Goal: Task Accomplishment & Management: Manage account settings

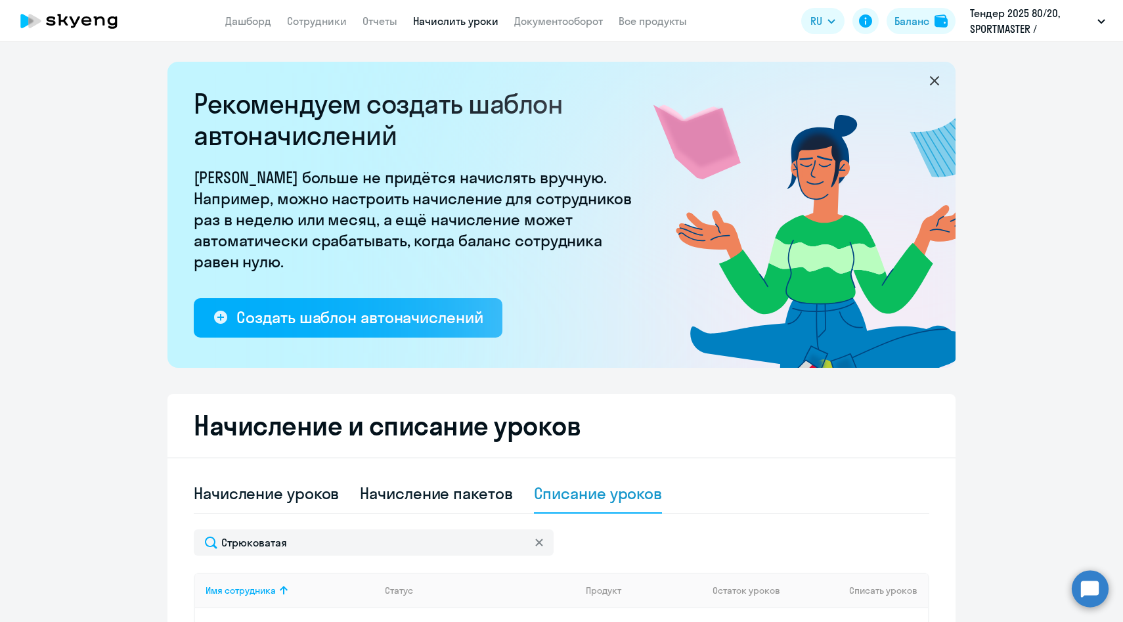
select select "10"
click at [317, 17] on link "Сотрудники" at bounding box center [317, 20] width 60 height 13
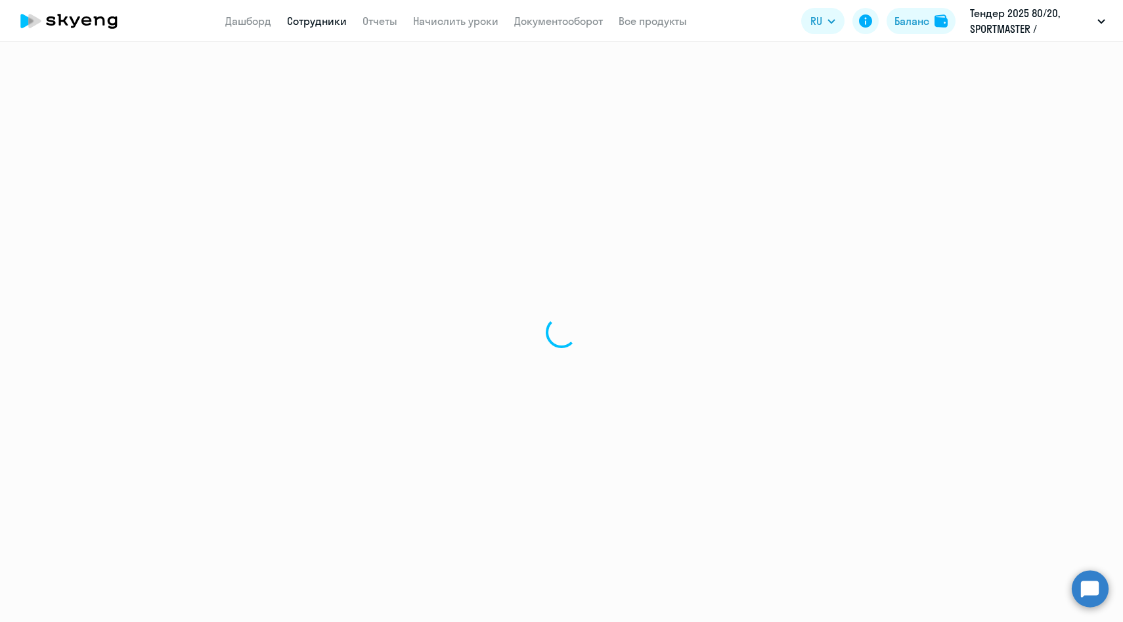
select select "30"
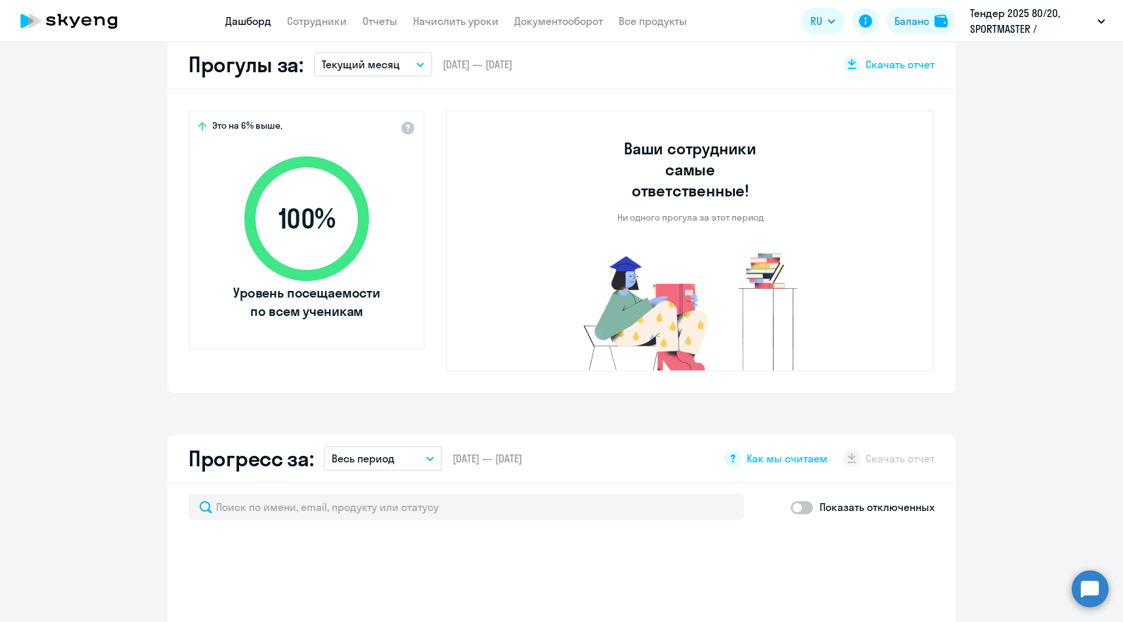
scroll to position [318, 0]
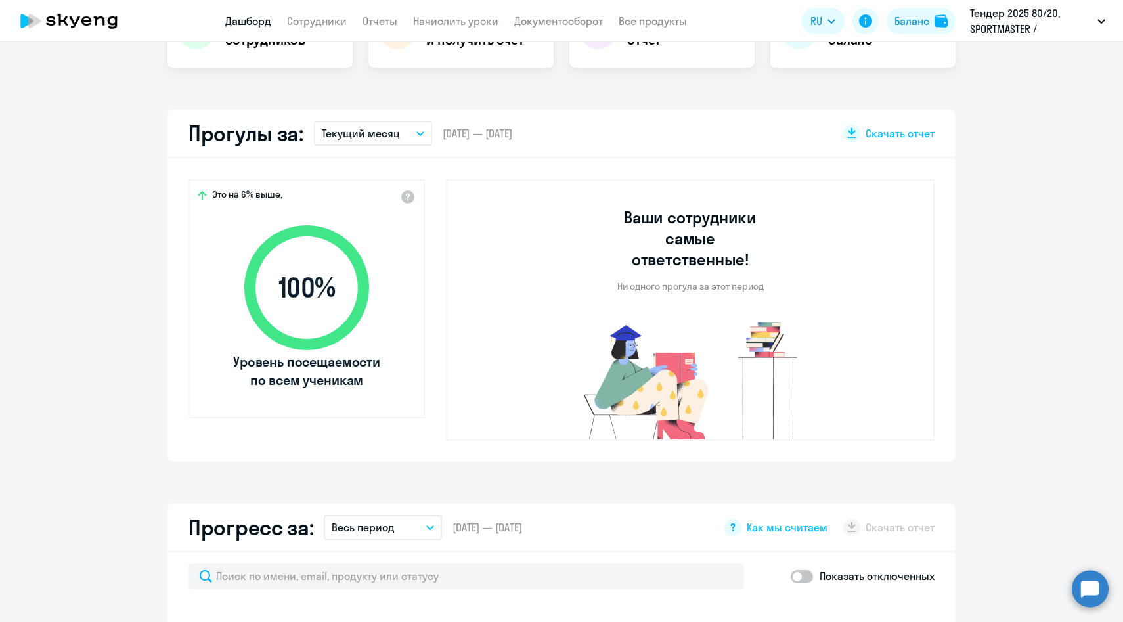
select select "30"
click at [394, 139] on p "Текущий месяц" at bounding box center [361, 133] width 78 height 16
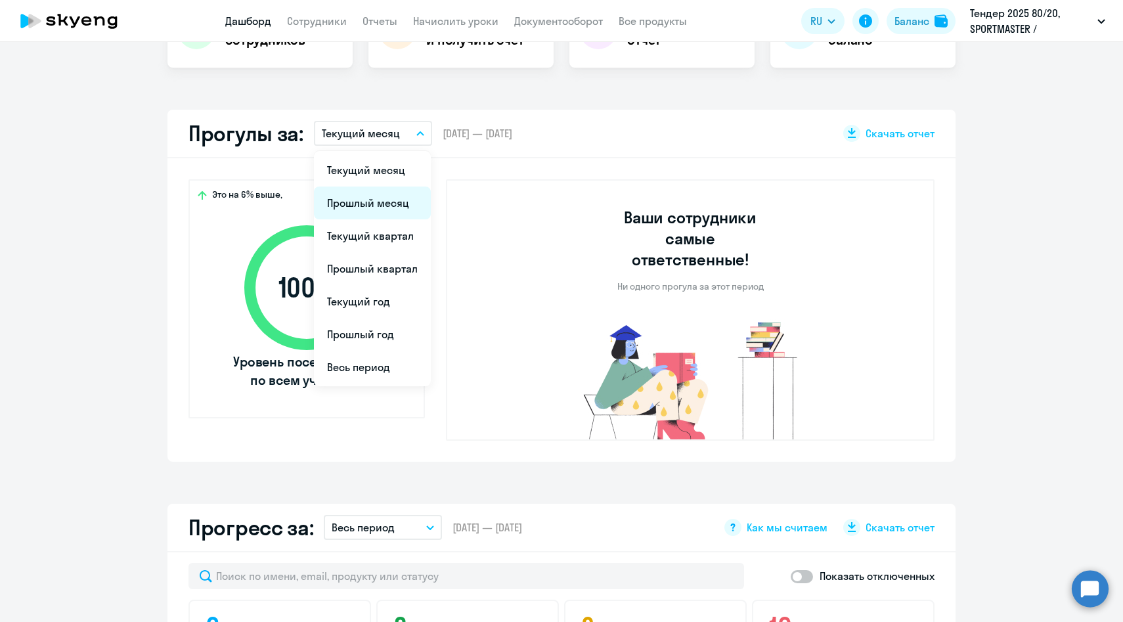
click at [371, 204] on li "Прошлый месяц" at bounding box center [372, 202] width 117 height 33
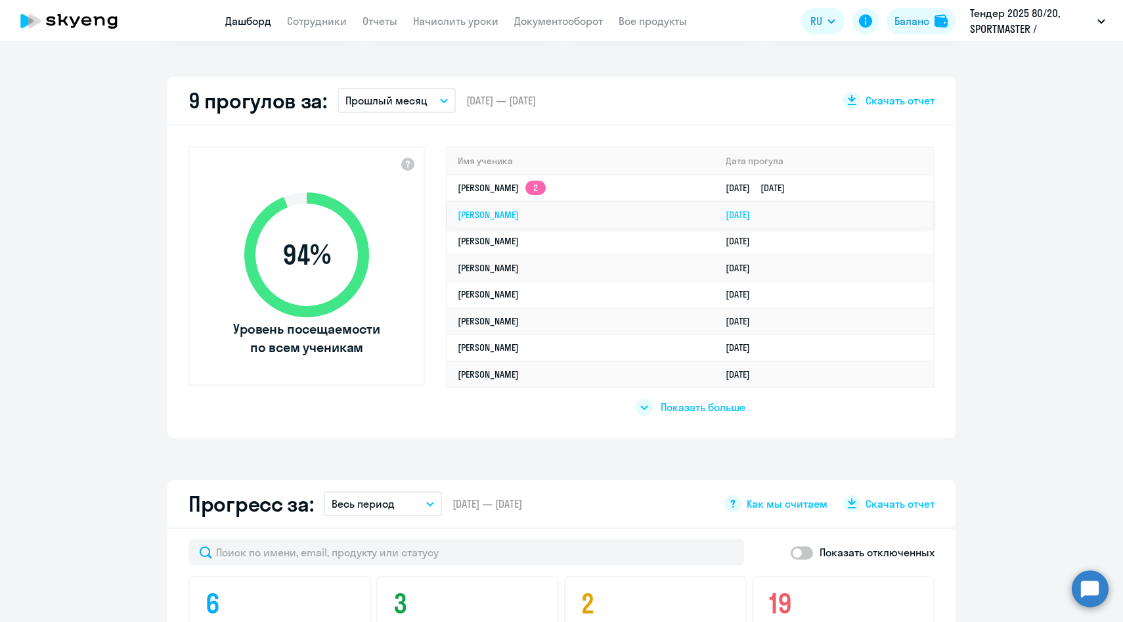
scroll to position [352, 0]
click at [697, 404] on span "Показать больше" at bounding box center [703, 406] width 85 height 14
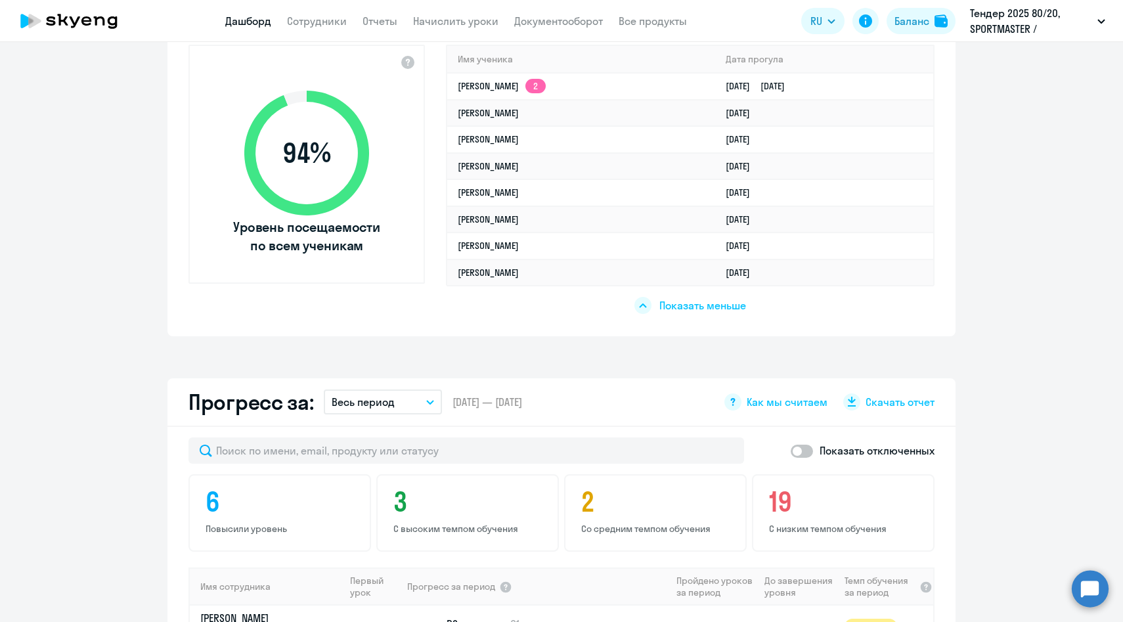
scroll to position [0, 0]
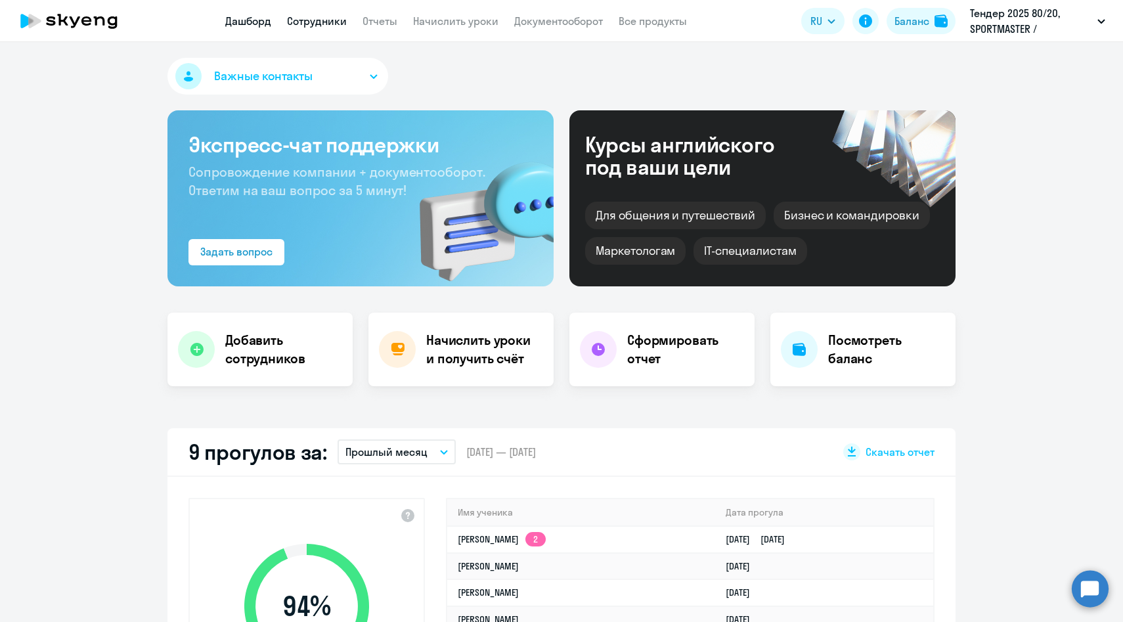
click at [324, 18] on link "Сотрудники" at bounding box center [317, 20] width 60 height 13
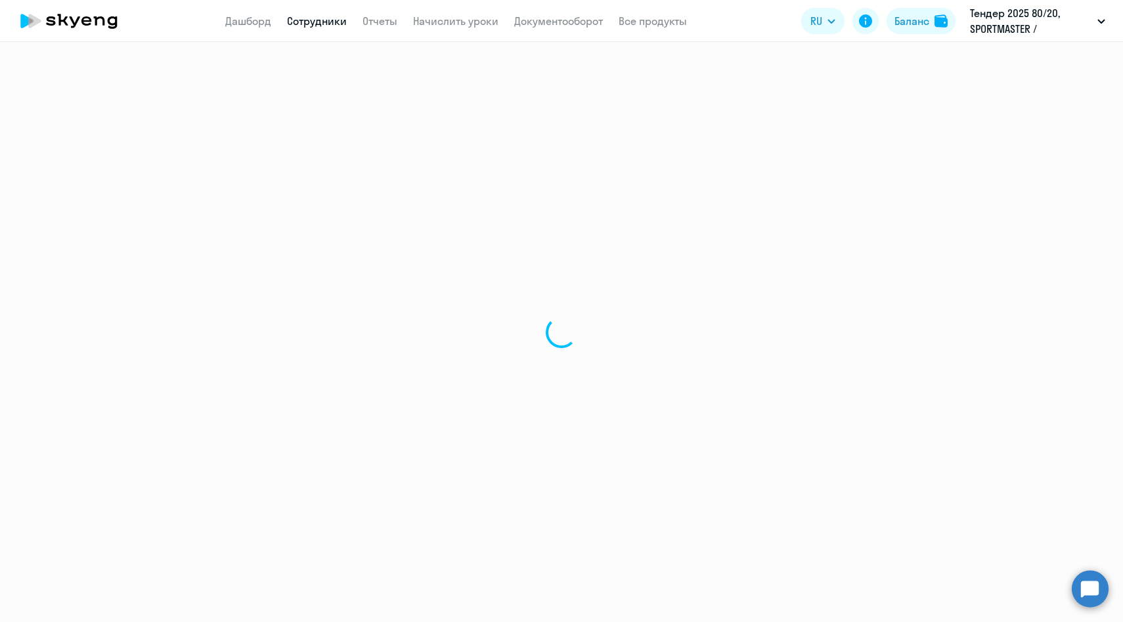
select select "30"
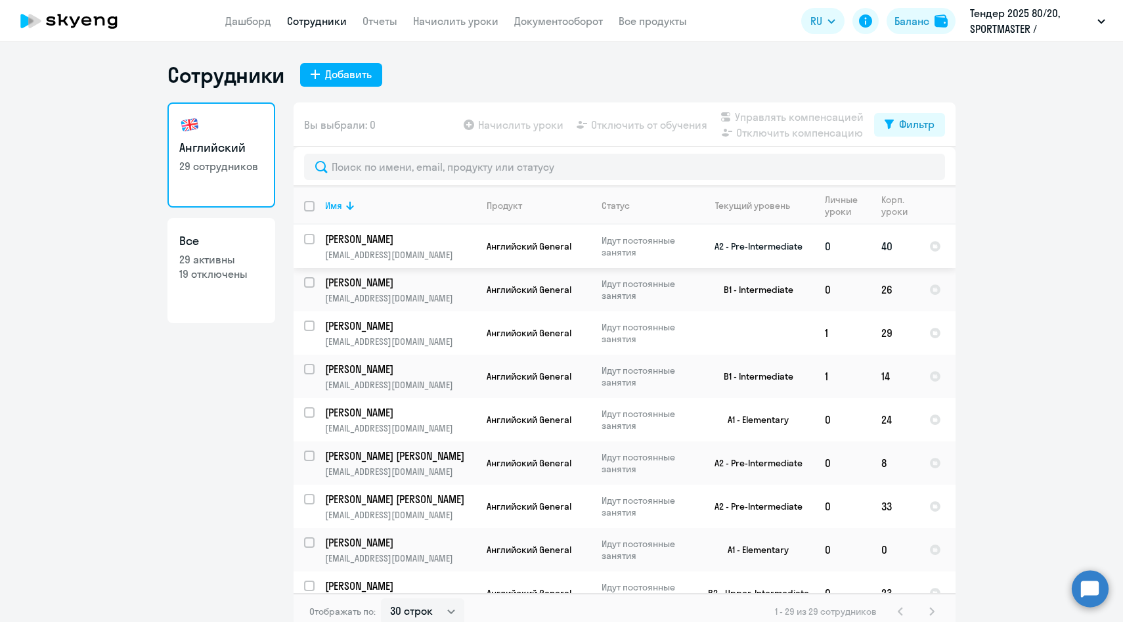
click at [384, 241] on p "[PERSON_NAME]" at bounding box center [399, 239] width 148 height 14
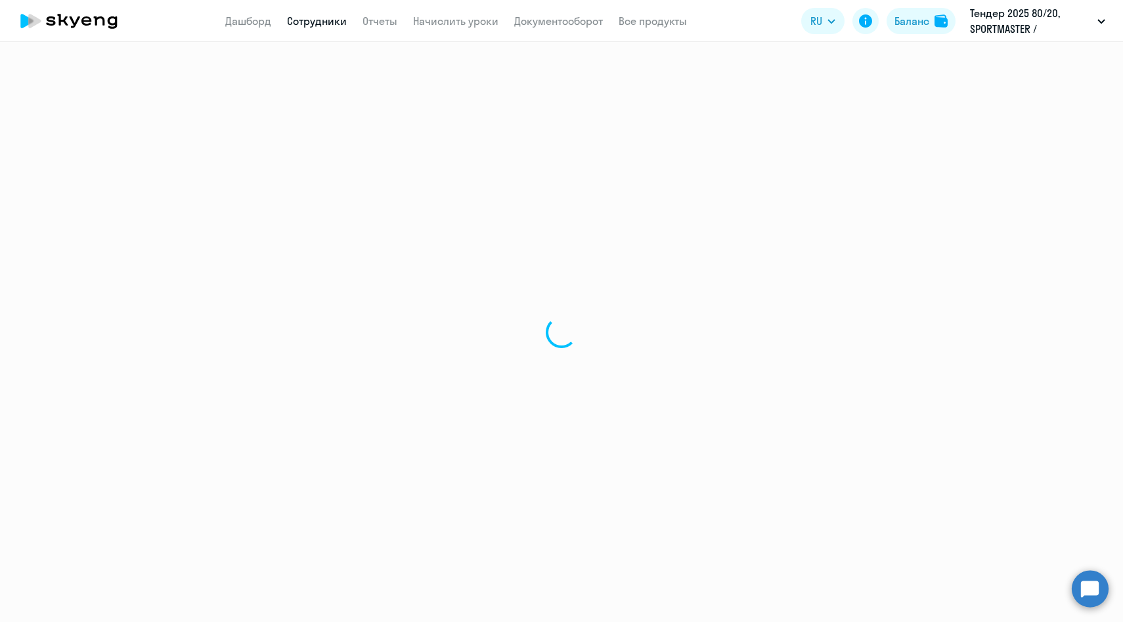
select select "english"
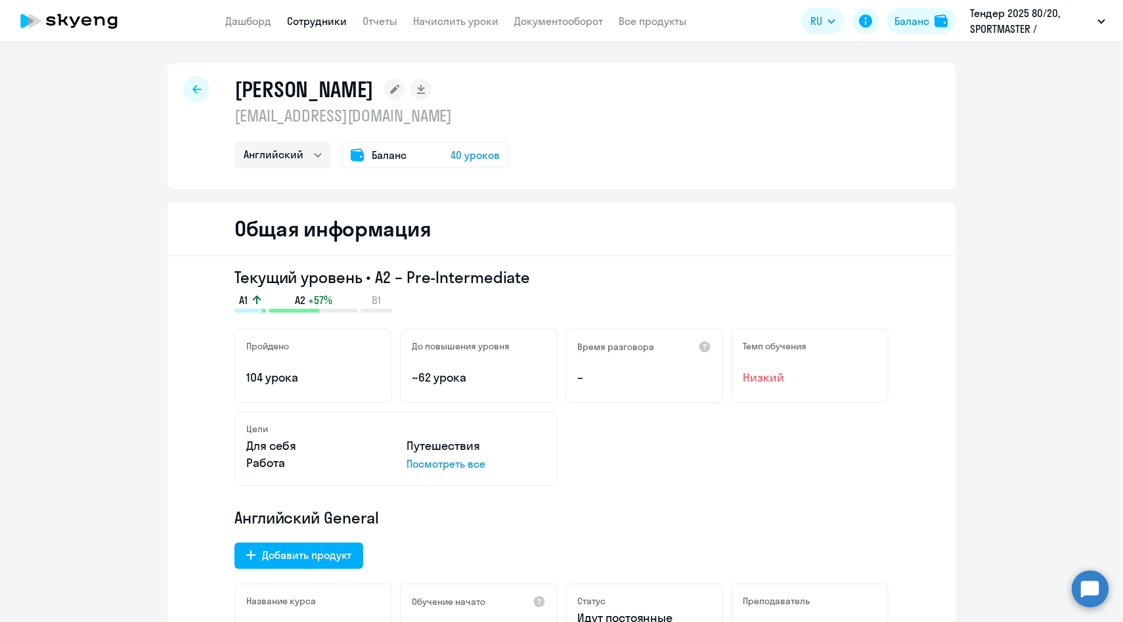
click at [322, 20] on link "Сотрудники" at bounding box center [317, 20] width 60 height 13
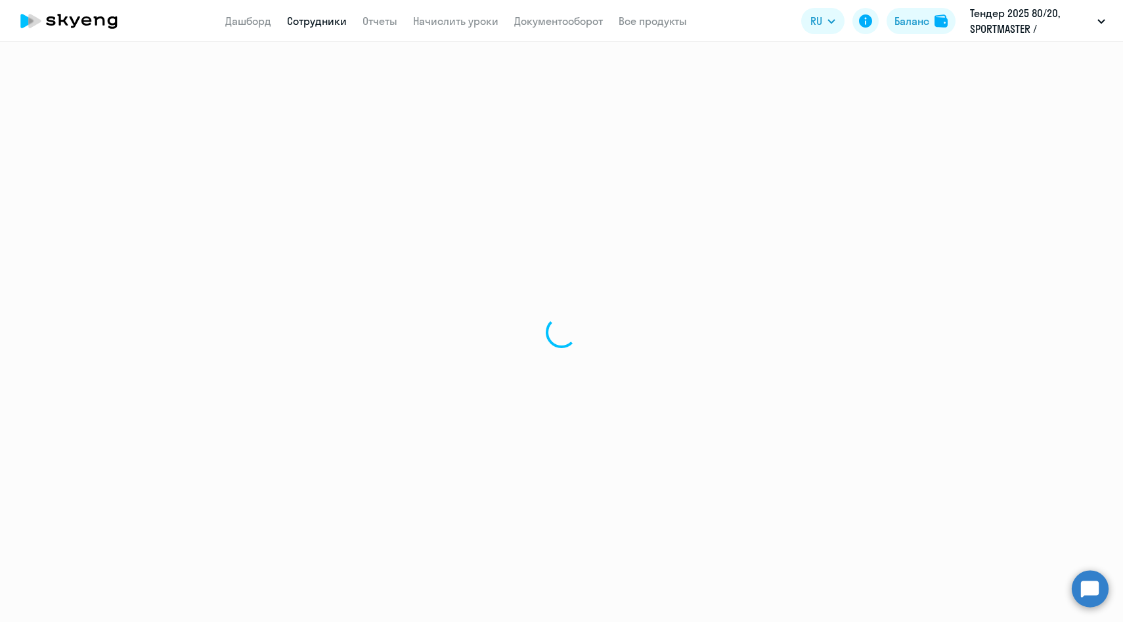
select select "30"
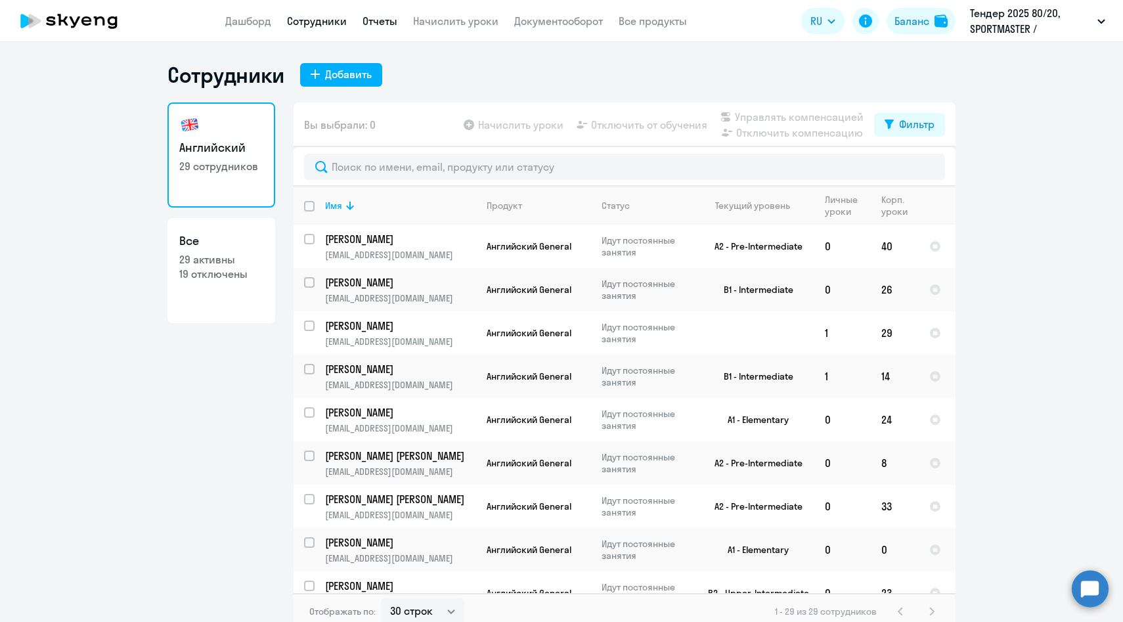
click at [382, 22] on link "Отчеты" at bounding box center [379, 20] width 35 height 13
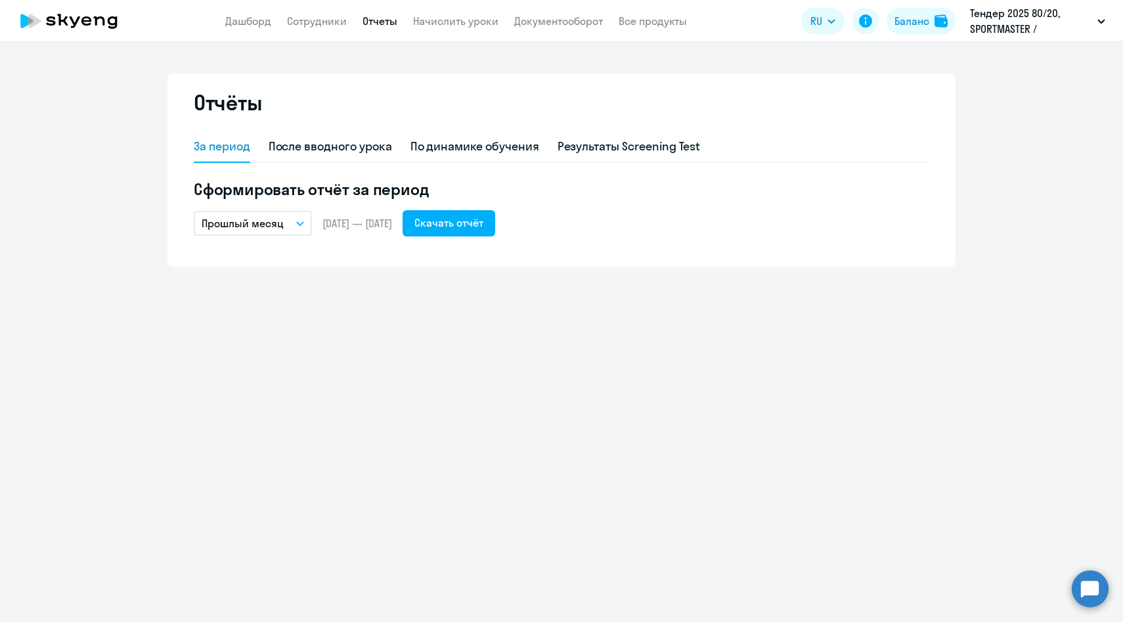
click at [275, 224] on p "Прошлый месяц" at bounding box center [243, 223] width 82 height 16
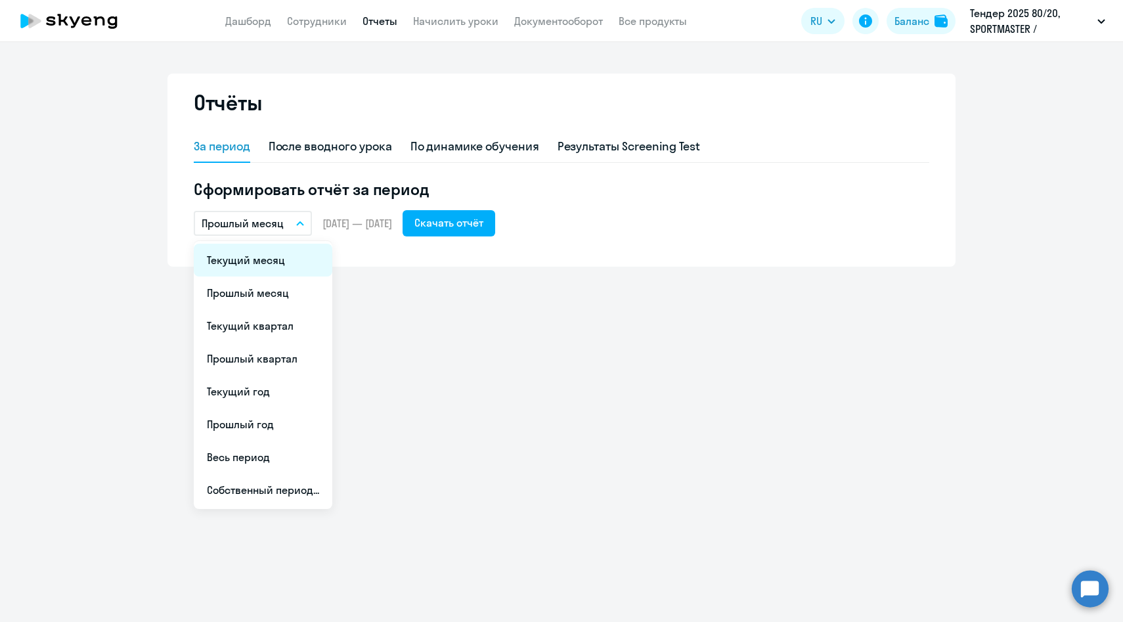
click at [265, 265] on li "Текущий месяц" at bounding box center [263, 260] width 139 height 33
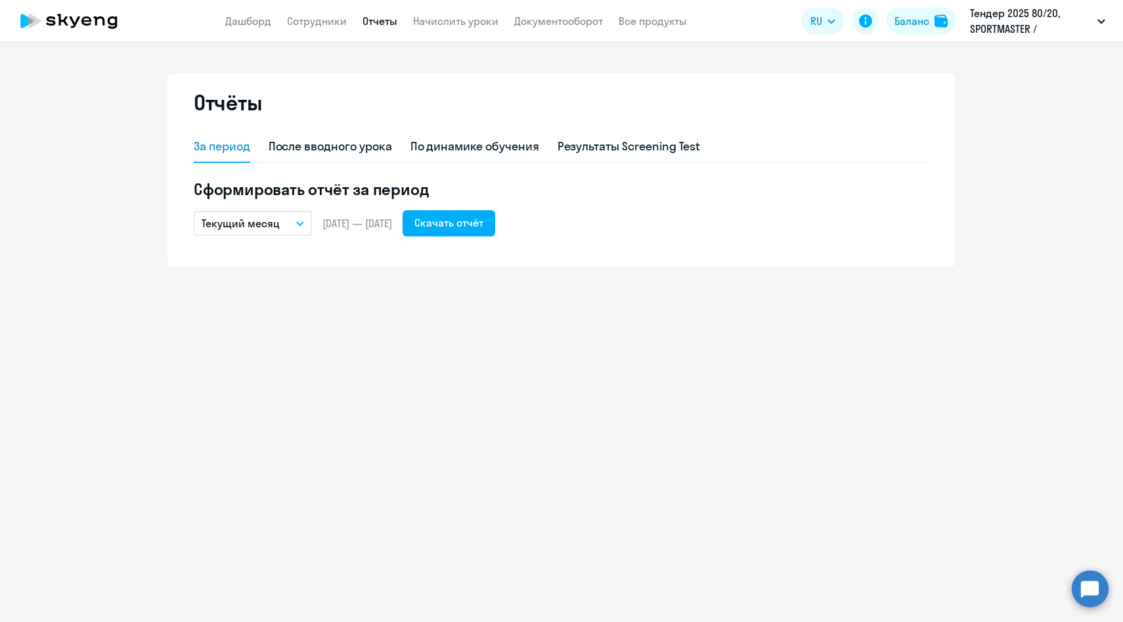
click at [264, 221] on p "Текущий месяц" at bounding box center [241, 223] width 78 height 16
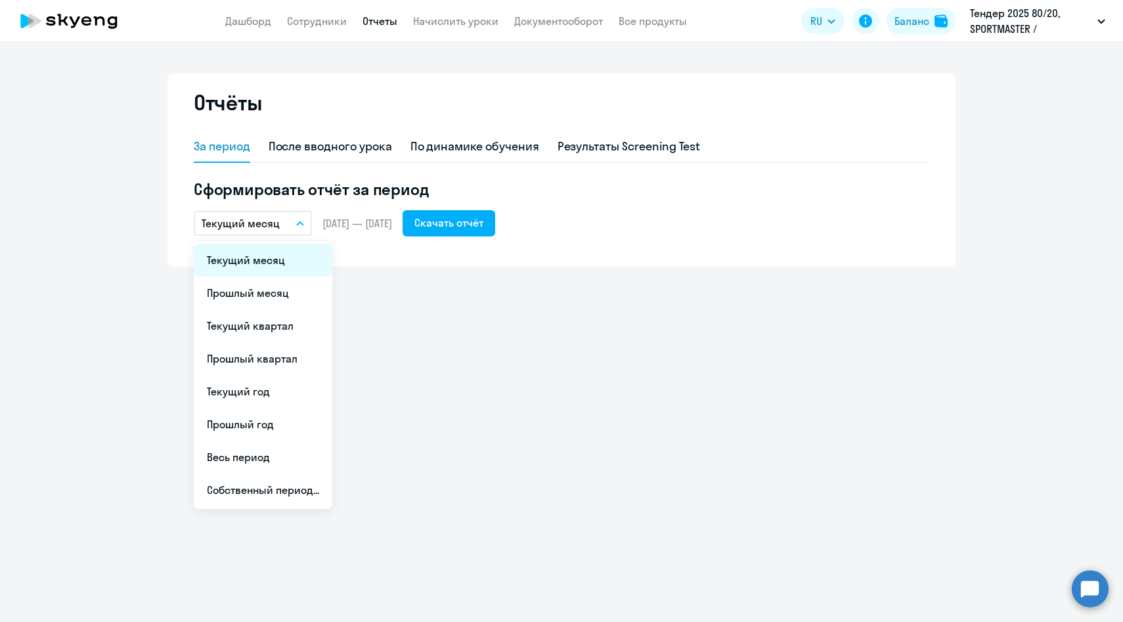
click at [268, 266] on li "Текущий месяц" at bounding box center [263, 260] width 139 height 33
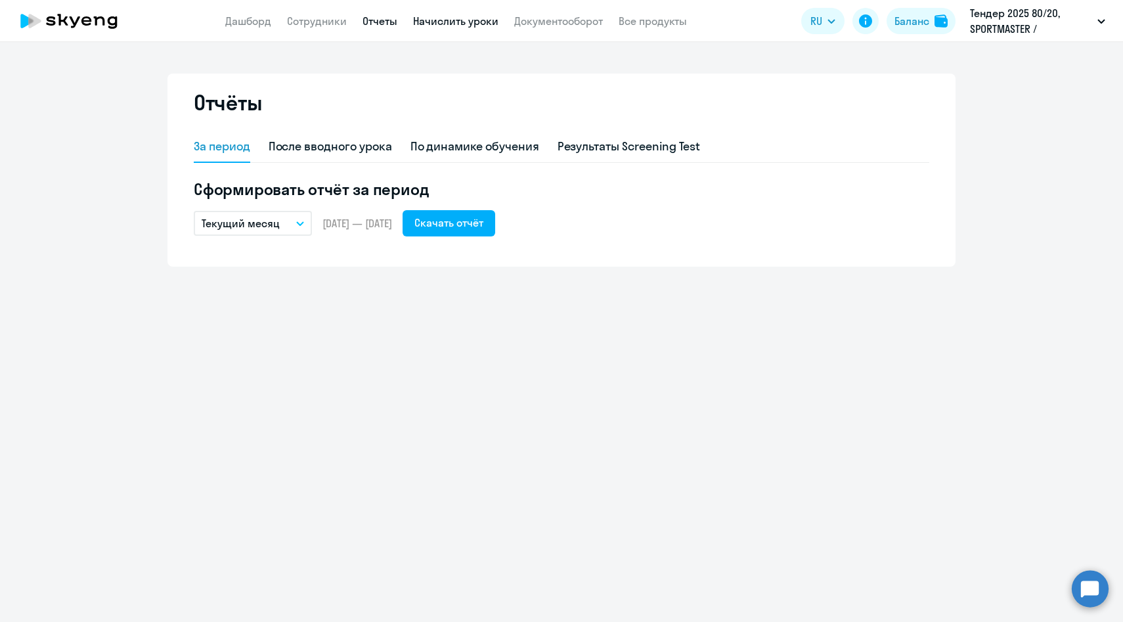
click at [455, 21] on link "Начислить уроки" at bounding box center [455, 20] width 85 height 13
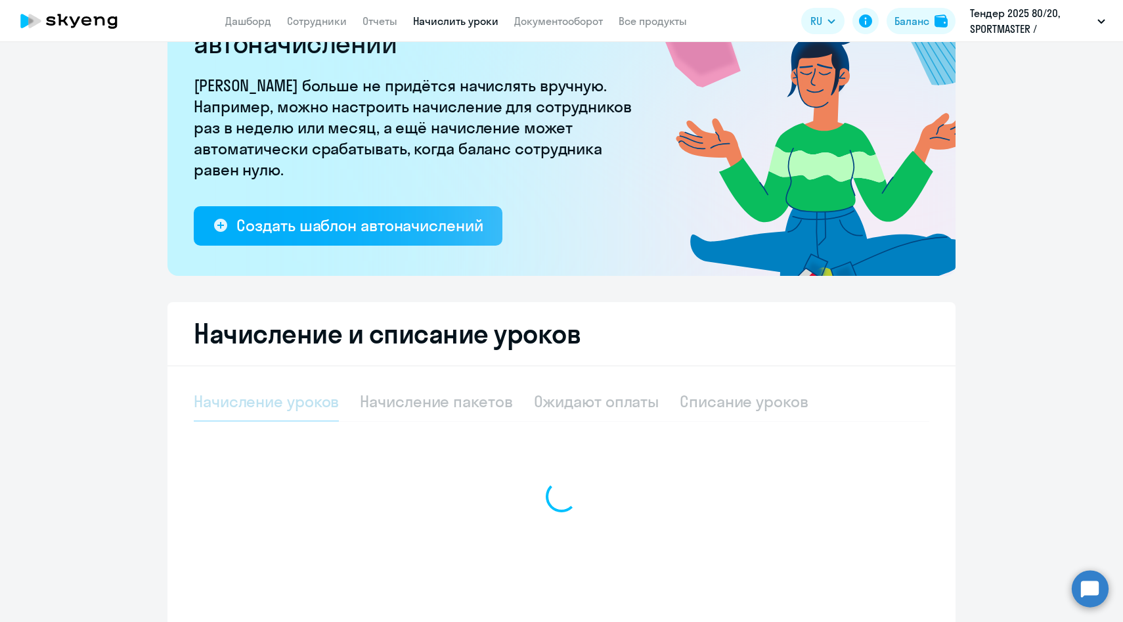
select select "10"
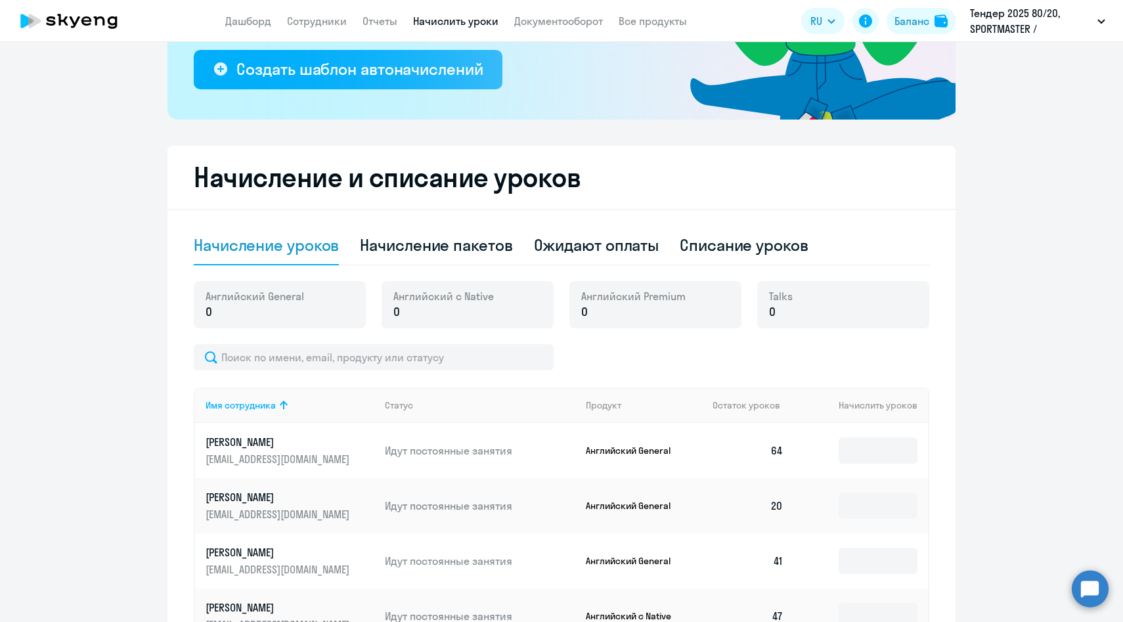
scroll to position [240, 0]
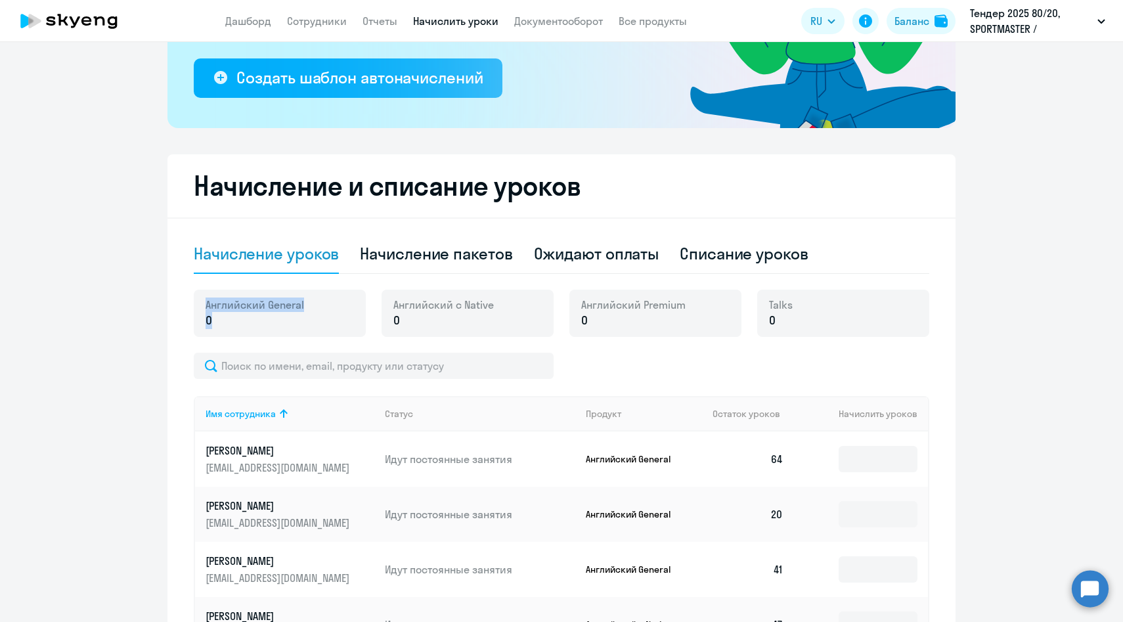
drag, startPoint x: 241, startPoint y: 320, endPoint x: 203, endPoint y: 307, distance: 40.1
click at [203, 307] on div "Английский General 0" at bounding box center [280, 313] width 172 height 47
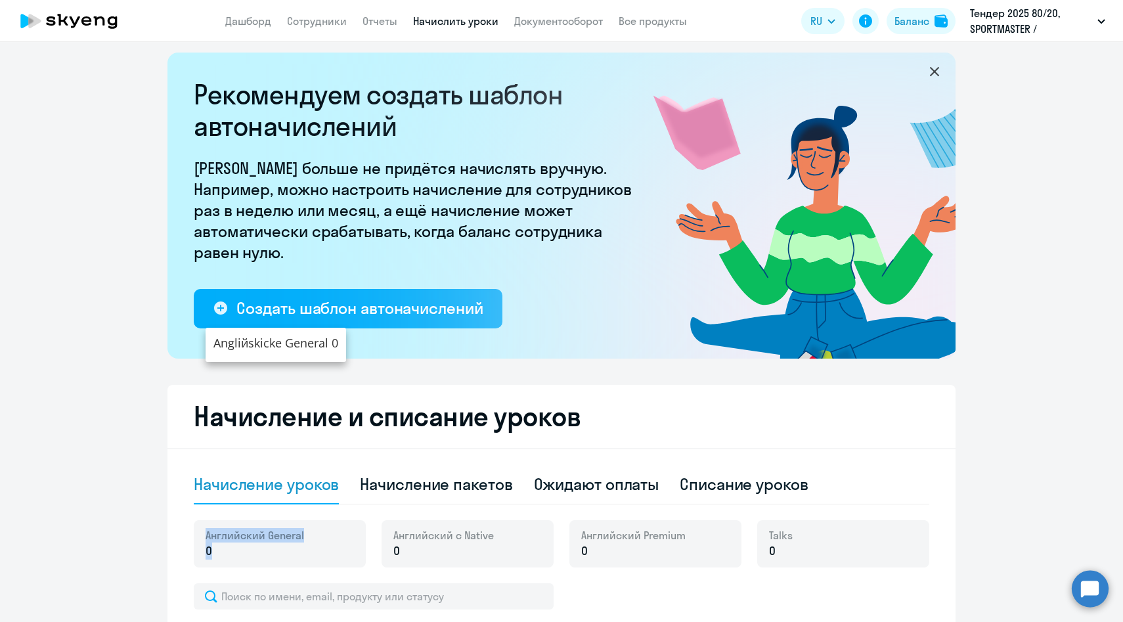
scroll to position [125, 0]
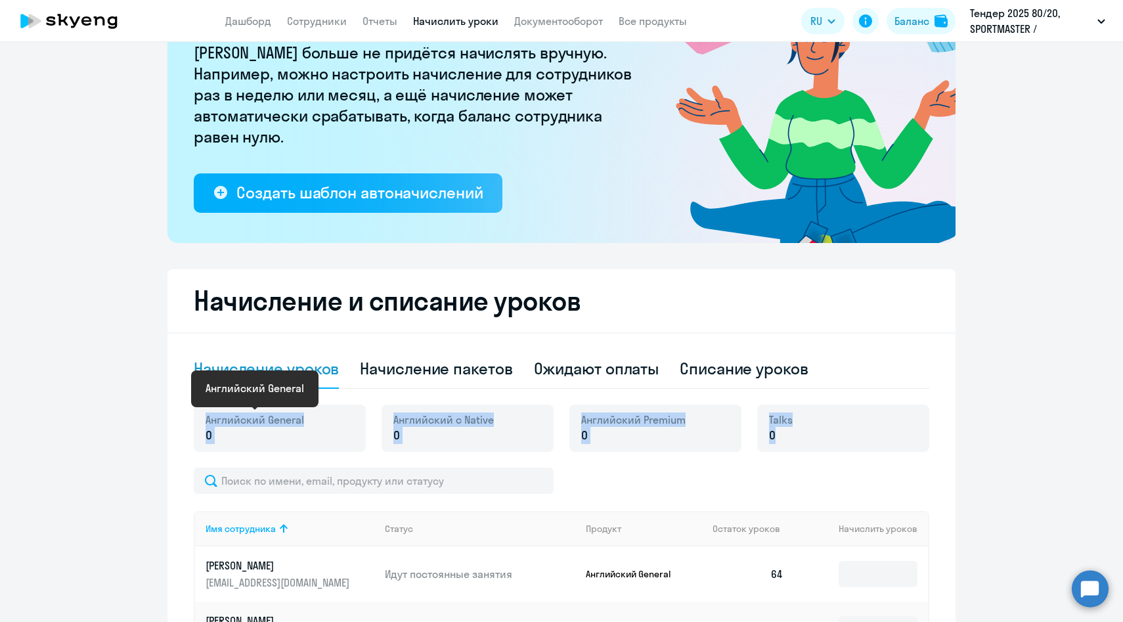
drag, startPoint x: 811, startPoint y: 437, endPoint x: 206, endPoint y: 424, distance: 604.9
click at [206, 424] on div "[DEMOGRAPHIC_DATA] General 0 Английский с Native 0 Английский Premium 0 Talks 0" at bounding box center [561, 436] width 735 height 63
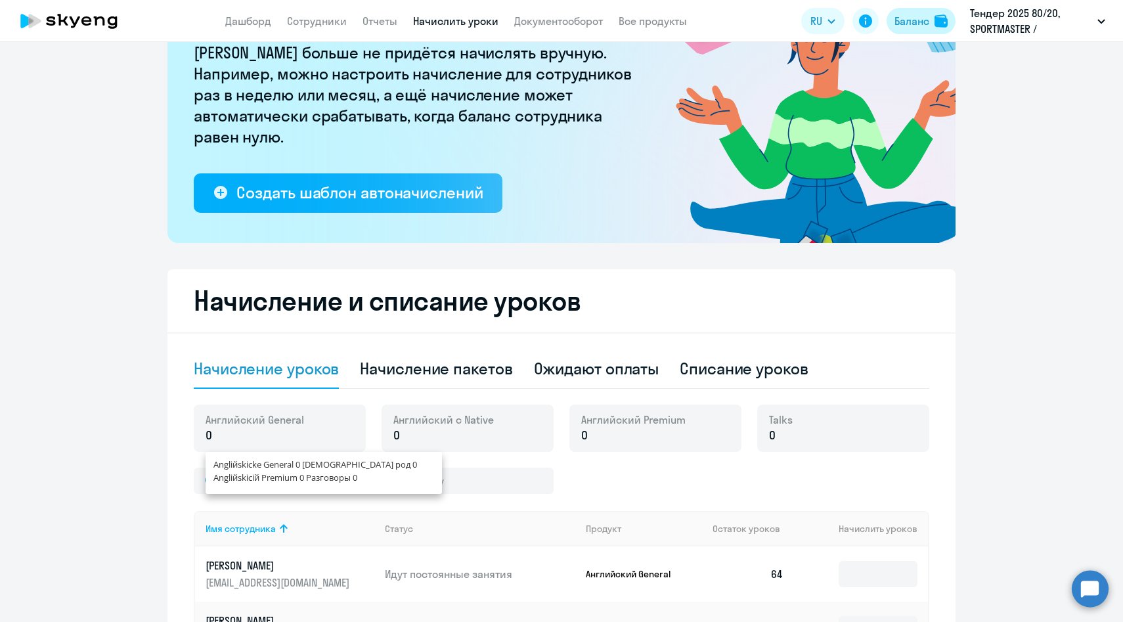
click at [922, 24] on div "Баланс" at bounding box center [911, 21] width 35 height 16
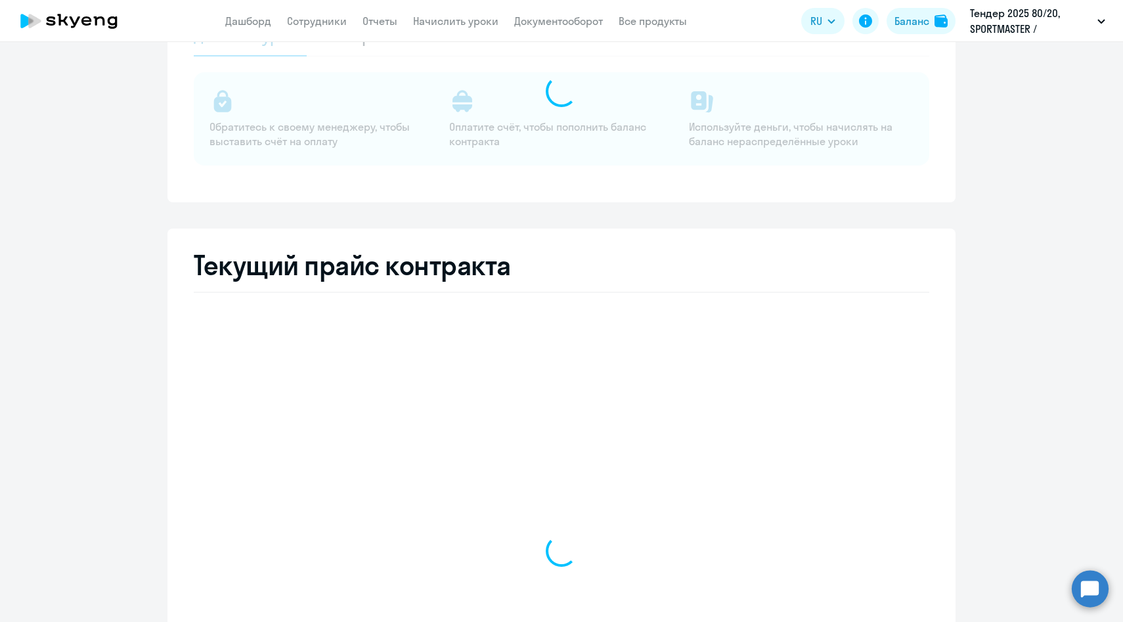
select select "english_adult_not_native_speaker"
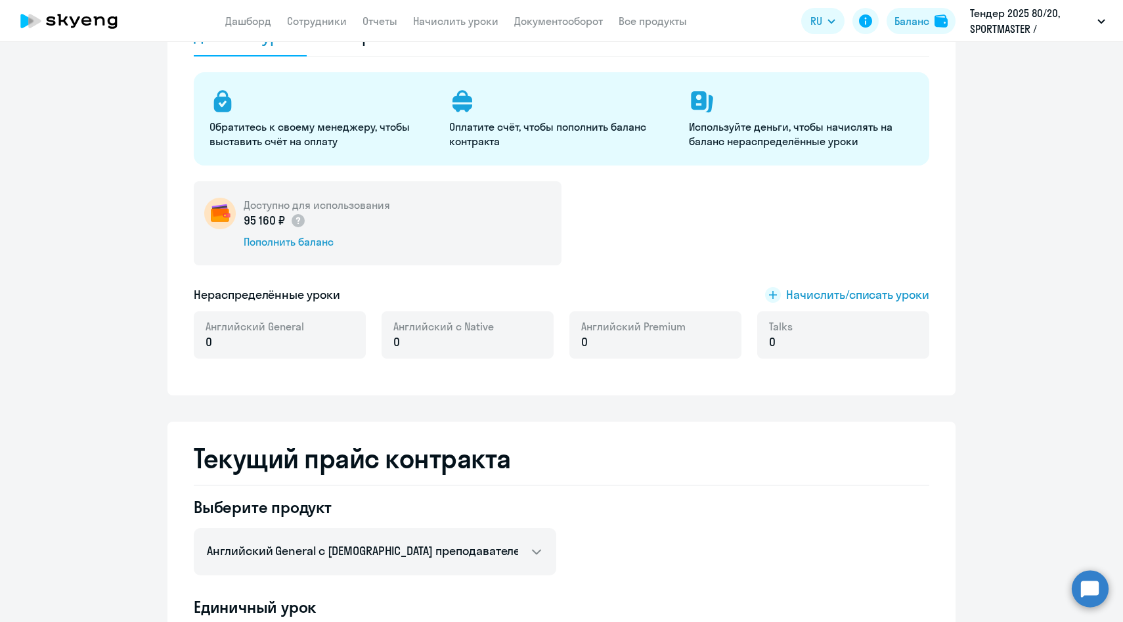
drag, startPoint x: 329, startPoint y: 228, endPoint x: 241, endPoint y: 204, distance: 91.1
click at [241, 204] on div "Доступно для использования 95 160 ₽ Пополнить баланс" at bounding box center [378, 223] width 368 height 84
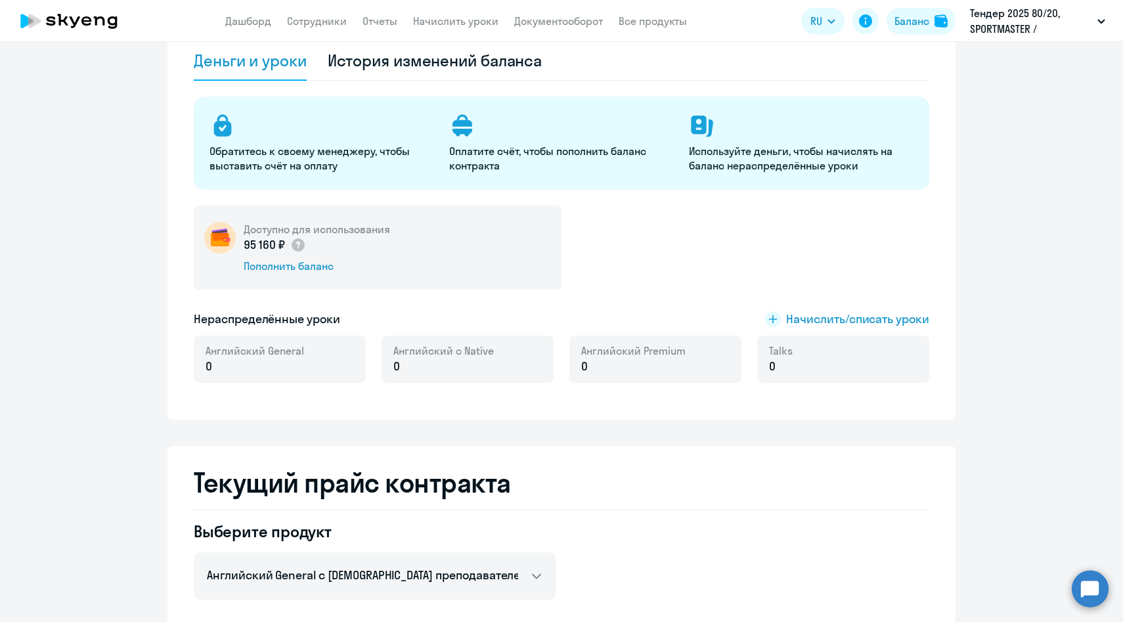
scroll to position [98, 0]
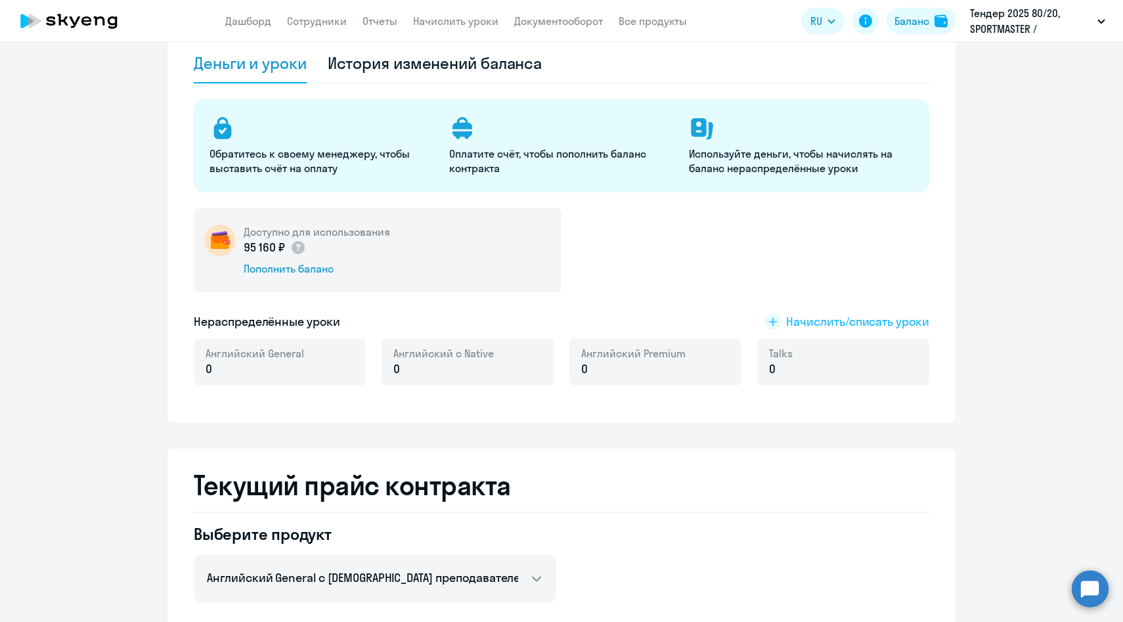
click at [848, 324] on span "Начислить/списать уроки" at bounding box center [857, 321] width 143 height 17
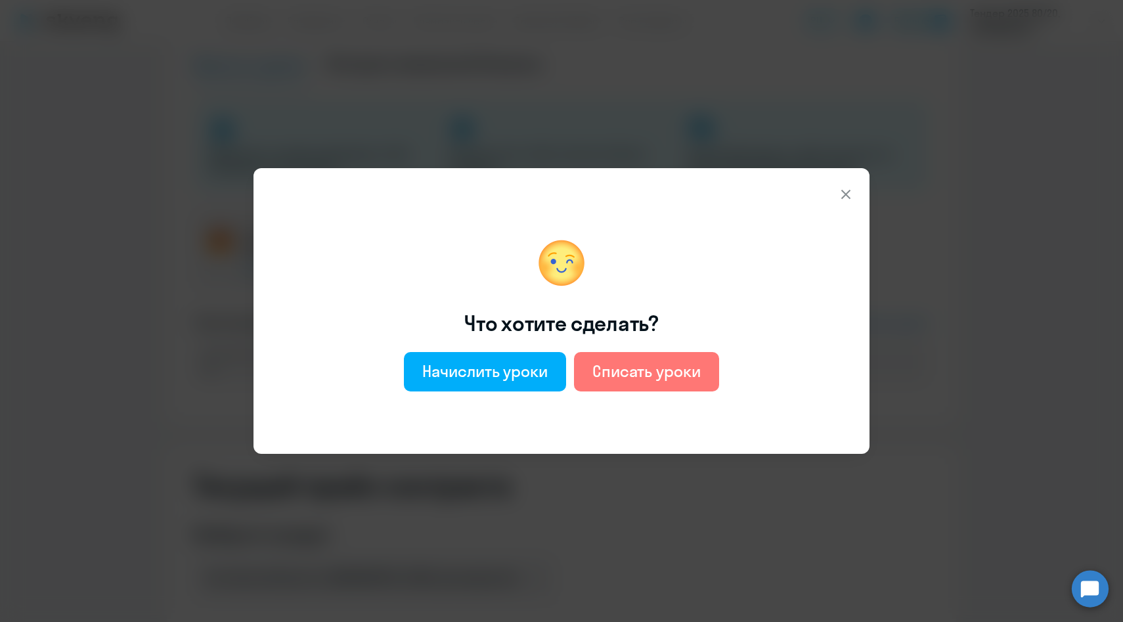
click at [842, 198] on icon at bounding box center [845, 194] width 9 height 9
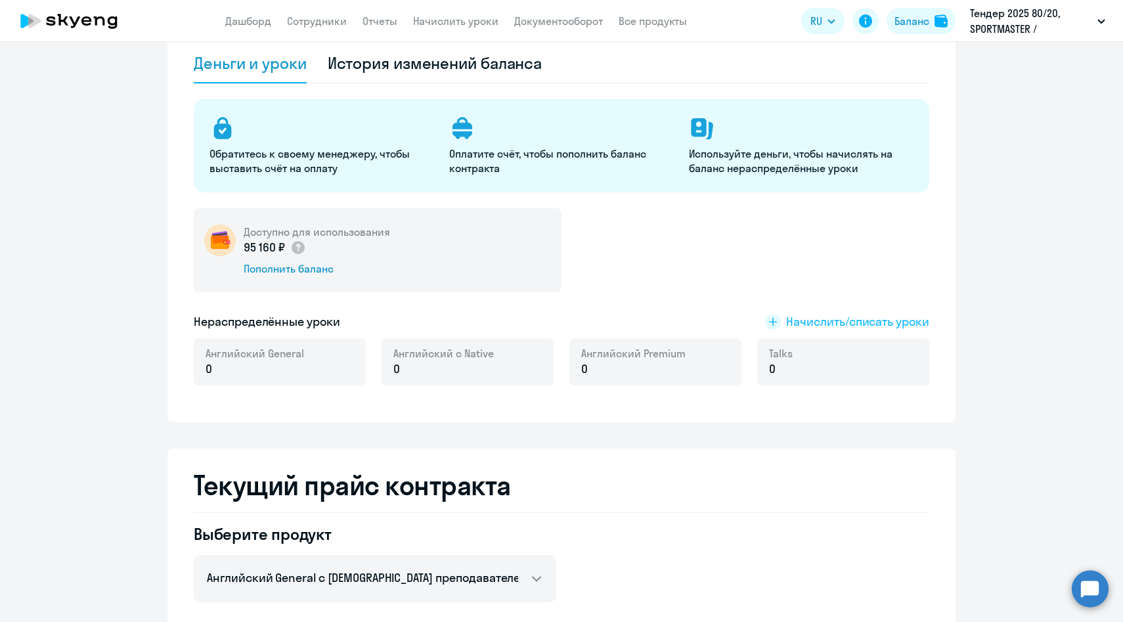
click at [806, 325] on span "Начислить/списать уроки" at bounding box center [857, 321] width 143 height 17
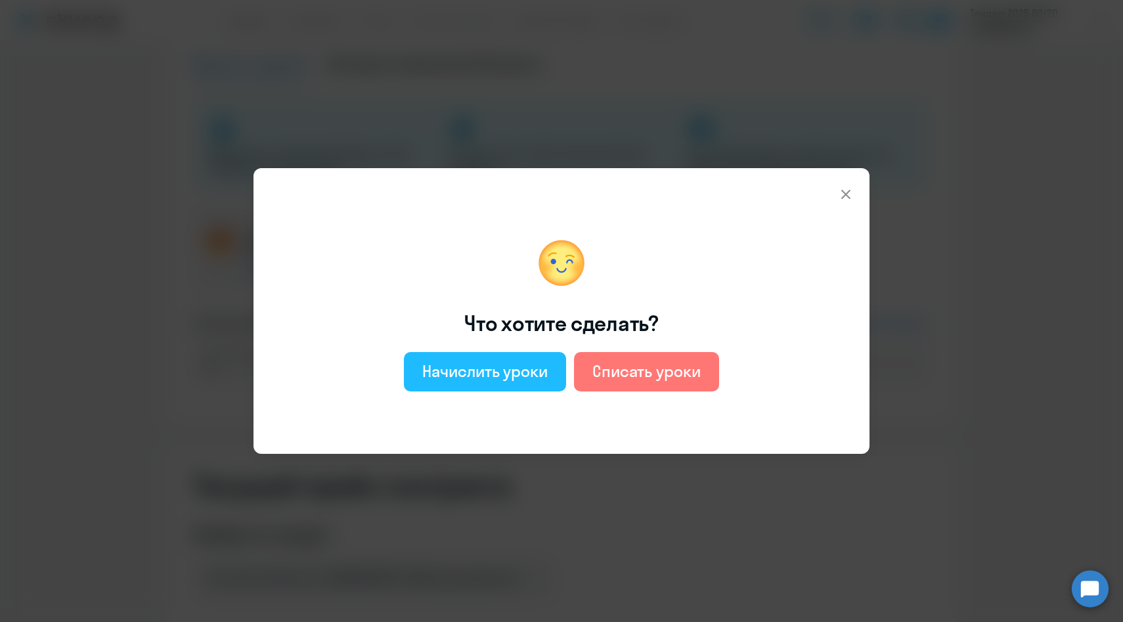
click at [458, 374] on div "Начислить уроки" at bounding box center [484, 371] width 125 height 21
select select "english_adult_not_native_speaker"
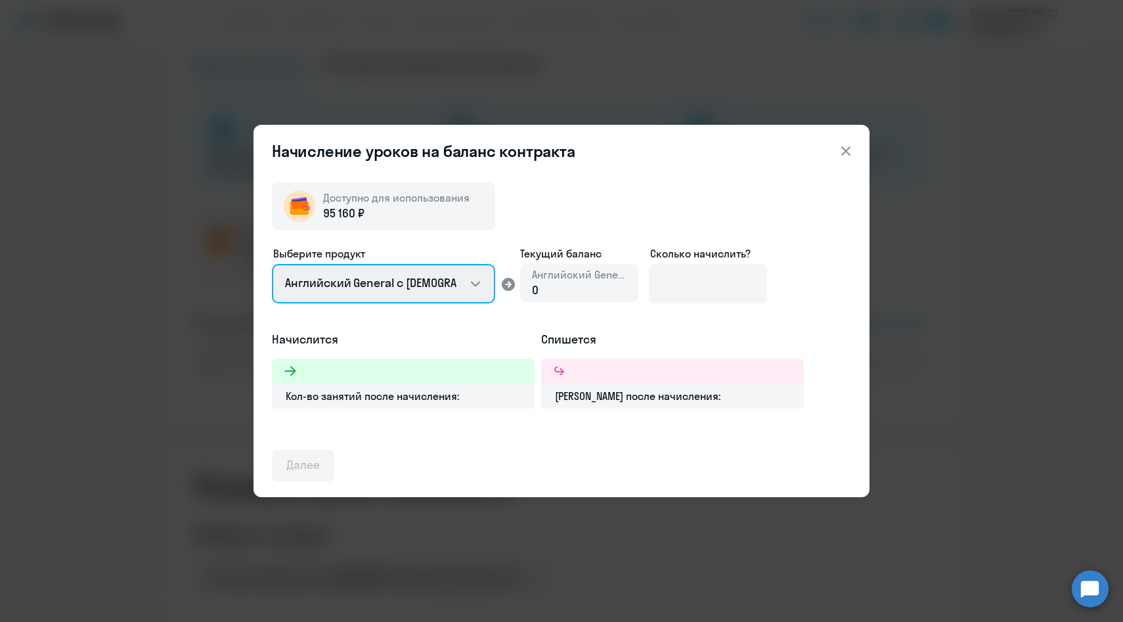
click at [391, 285] on select "Английский General с [DEMOGRAPHIC_DATA] преподавателем Английский General с [DE…" at bounding box center [383, 283] width 223 height 39
click at [272, 264] on select "Английский General с [DEMOGRAPHIC_DATA] преподавателем Английский General с [DE…" at bounding box center [383, 283] width 223 height 39
click at [562, 294] on div "0" at bounding box center [579, 290] width 95 height 17
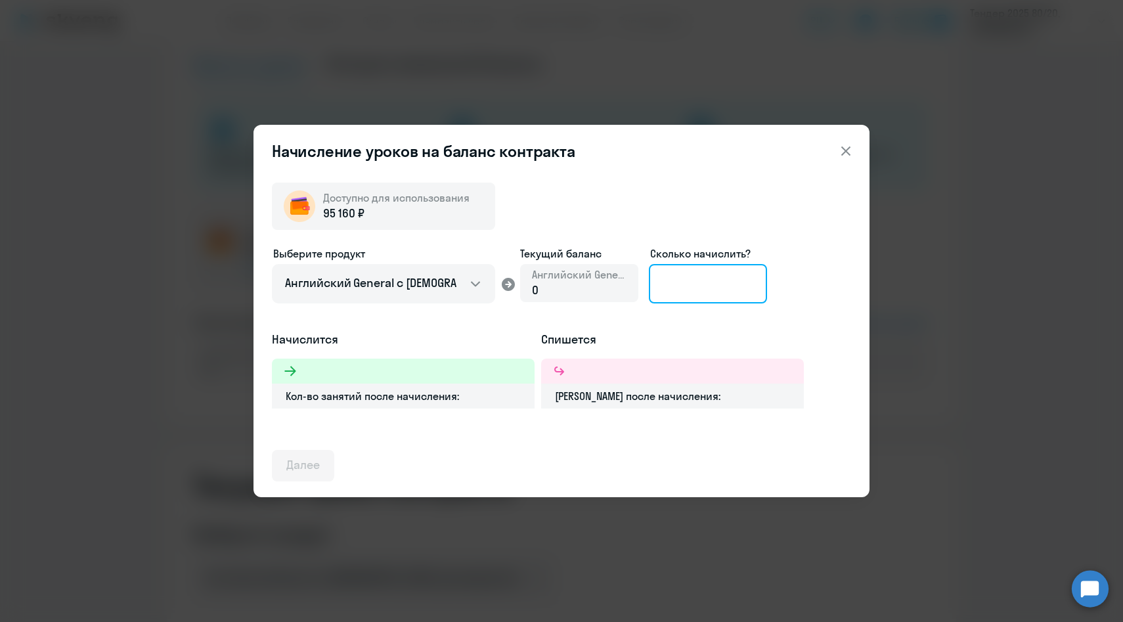
click at [688, 290] on input at bounding box center [708, 283] width 118 height 39
type input "10"
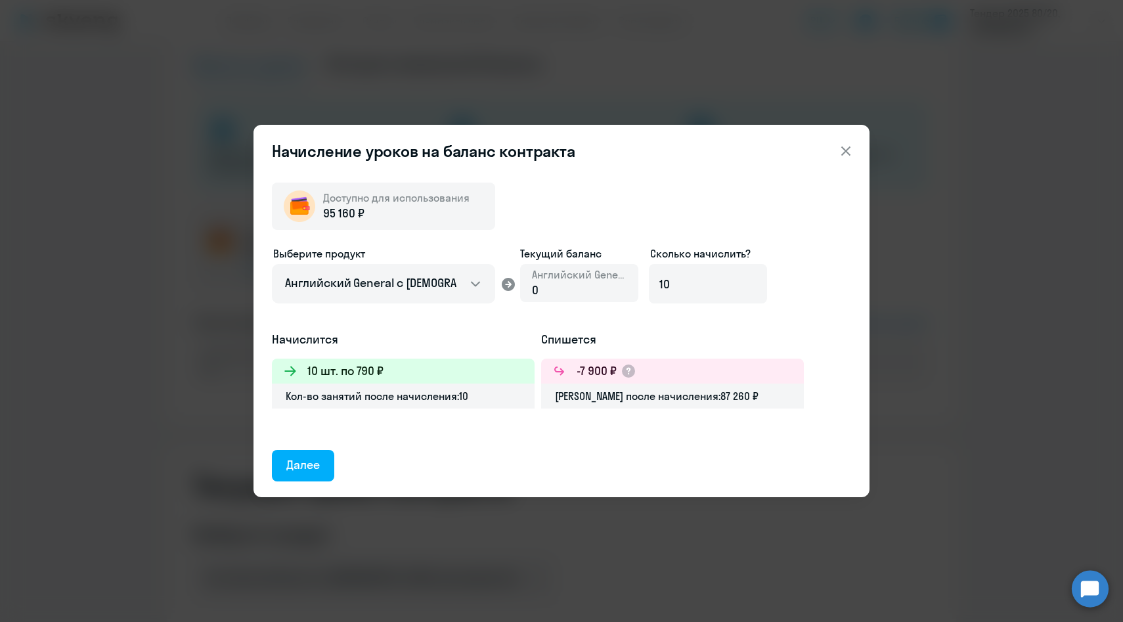
drag, startPoint x: 309, startPoint y: 373, endPoint x: 401, endPoint y: 372, distance: 91.9
click at [401, 372] on div "10 шт. по 790 ₽" at bounding box center [403, 371] width 263 height 25
drag, startPoint x: 579, startPoint y: 368, endPoint x: 673, endPoint y: 372, distance: 94.6
click at [673, 372] on div "-7 900 ₽" at bounding box center [672, 371] width 263 height 25
click at [309, 464] on div "Далее" at bounding box center [302, 464] width 33 height 17
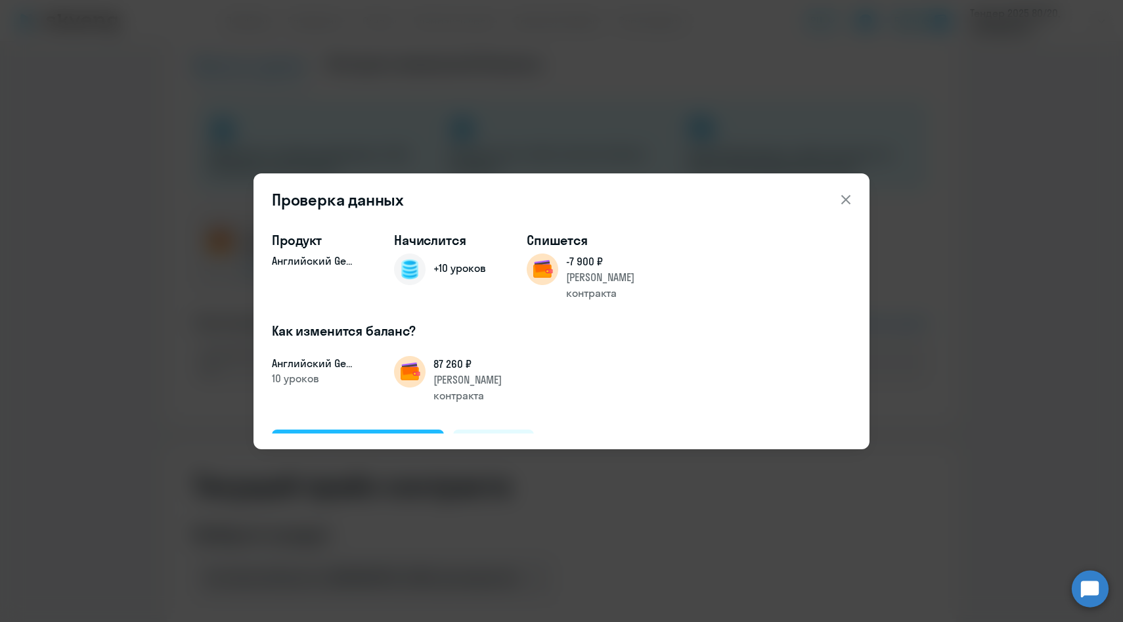
click at [360, 436] on div "Подтвердить и начислить" at bounding box center [357, 444] width 143 height 17
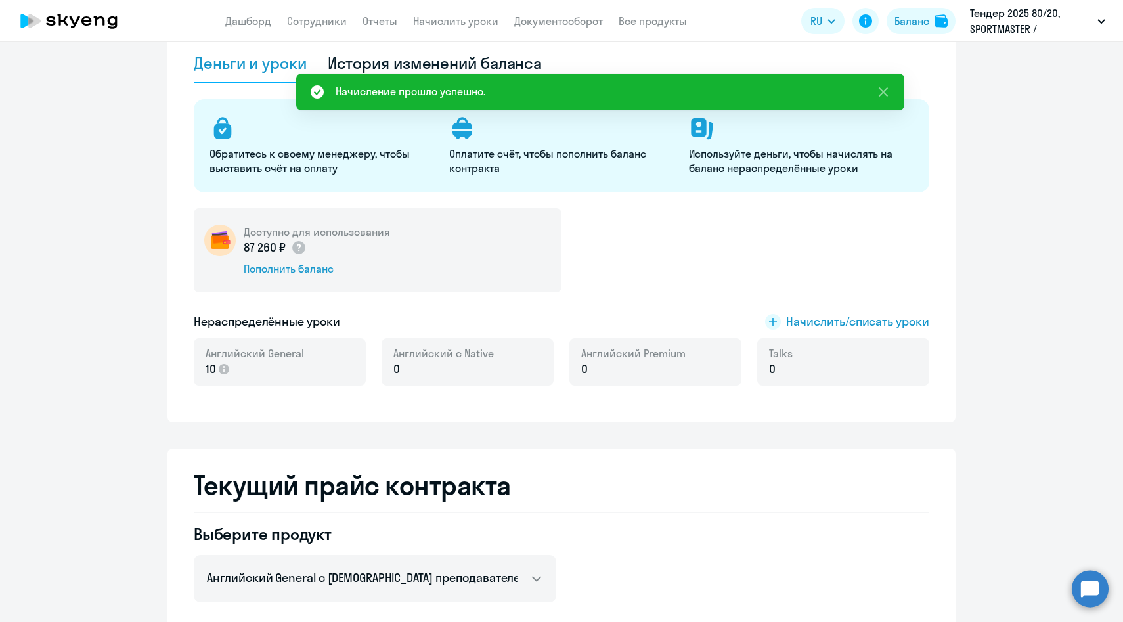
drag, startPoint x: 235, startPoint y: 372, endPoint x: 206, endPoint y: 351, distance: 35.7
click at [206, 351] on div "Английский General 10" at bounding box center [255, 362] width 98 height 32
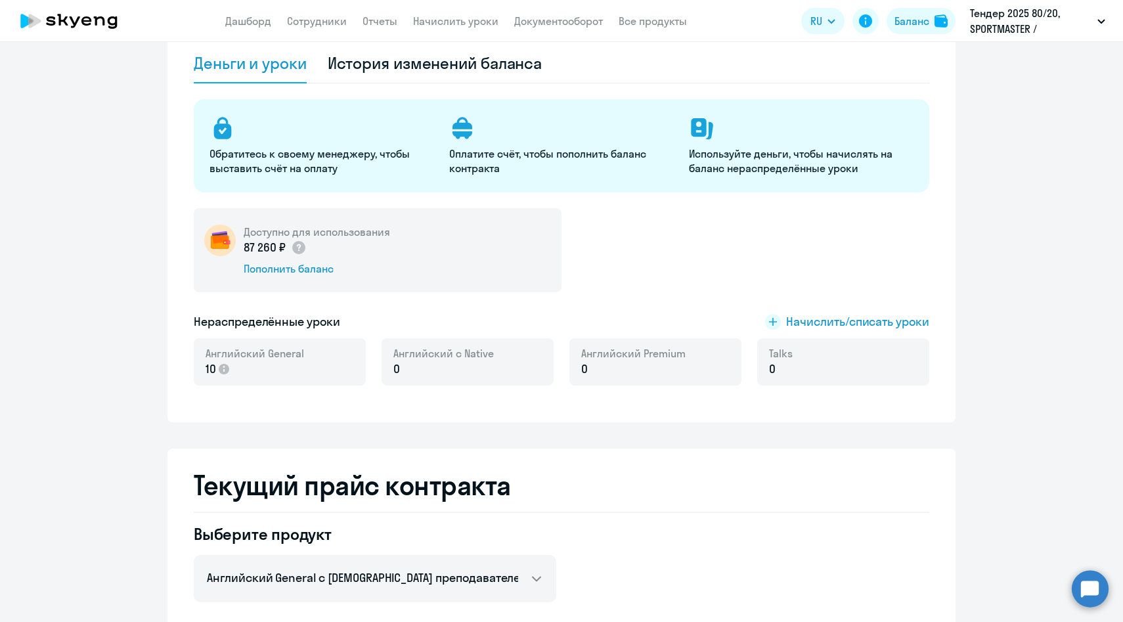
click at [215, 371] on span "10" at bounding box center [211, 369] width 11 height 17
click at [208, 371] on span "10" at bounding box center [211, 369] width 11 height 17
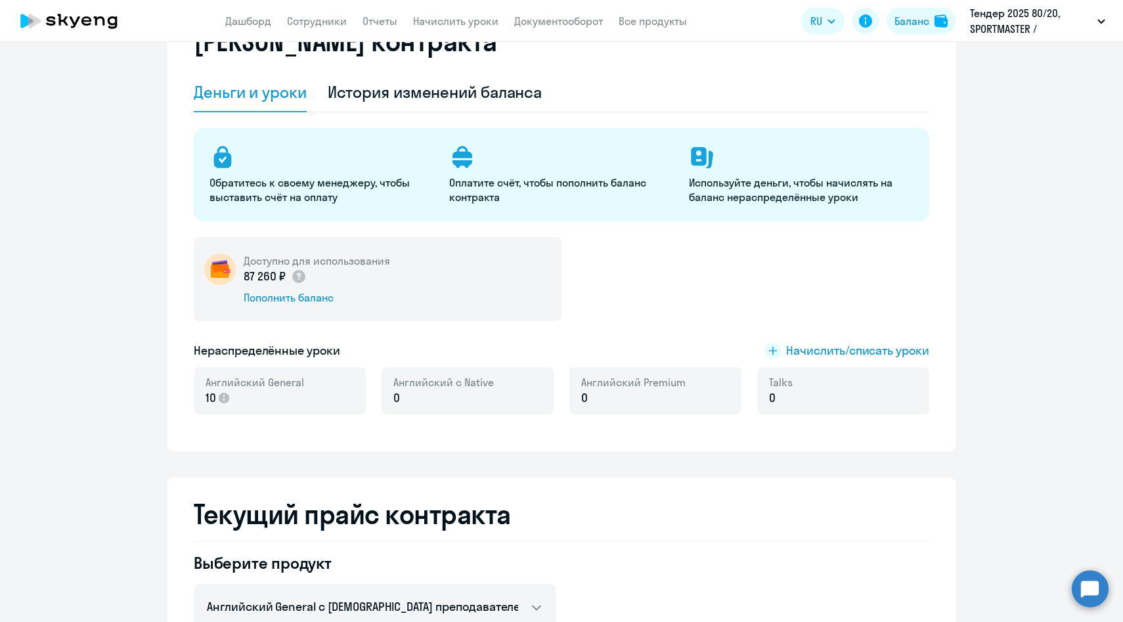
scroll to position [0, 0]
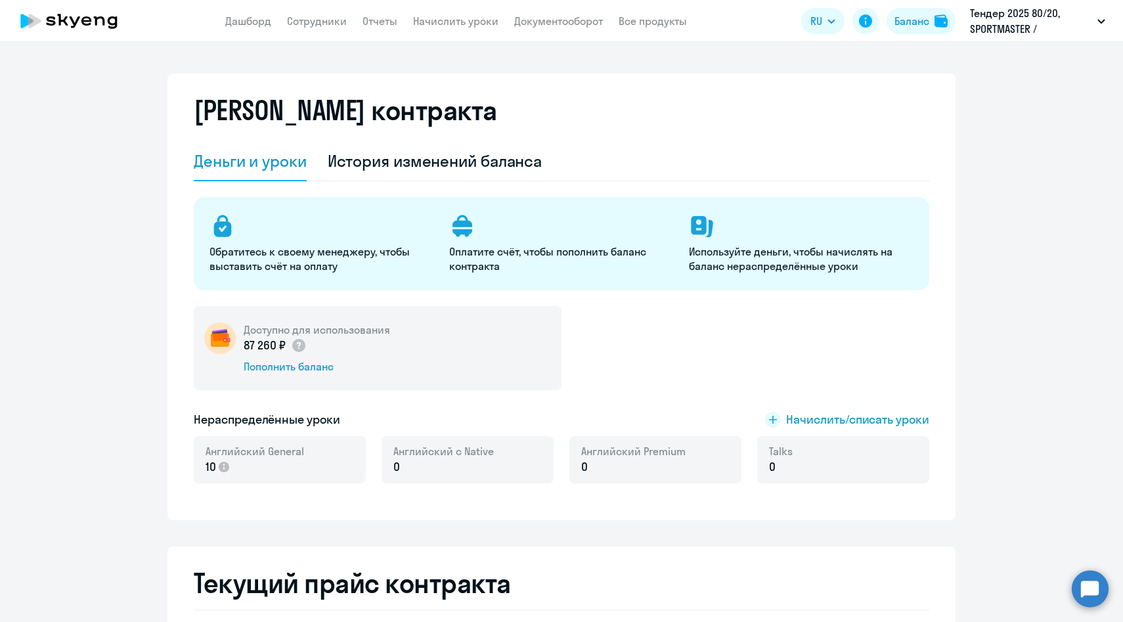
click at [248, 470] on p "10" at bounding box center [255, 466] width 98 height 17
drag, startPoint x: 248, startPoint y: 470, endPoint x: 200, endPoint y: 444, distance: 54.9
click at [200, 444] on div "Английский General 10" at bounding box center [280, 459] width 172 height 47
click at [435, 21] on link "Начислить уроки" at bounding box center [455, 20] width 85 height 13
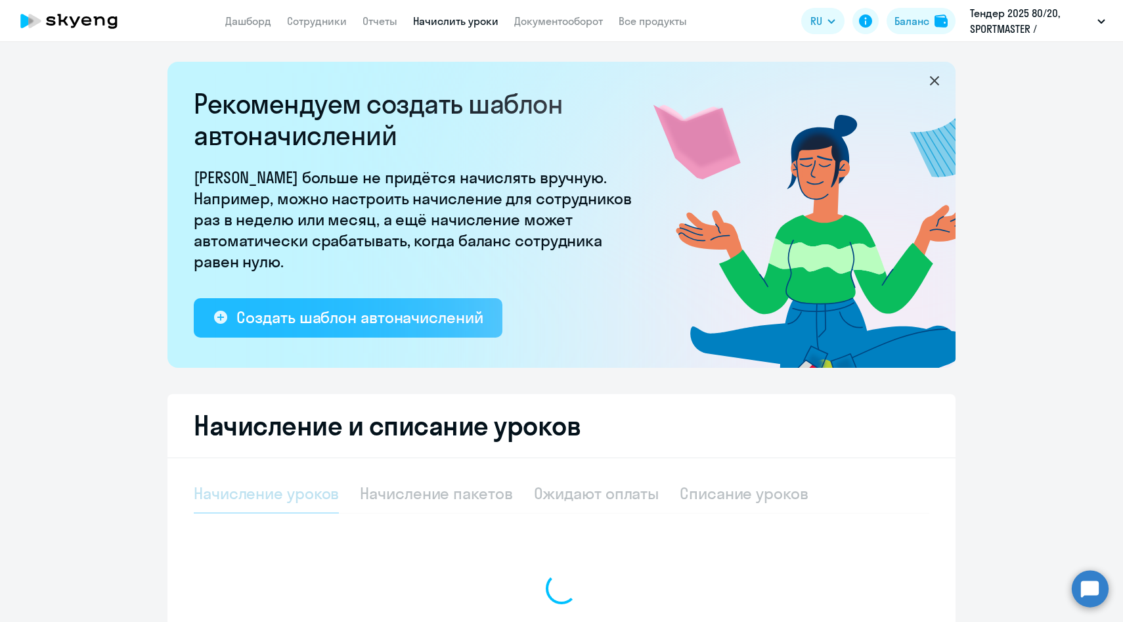
select select "10"
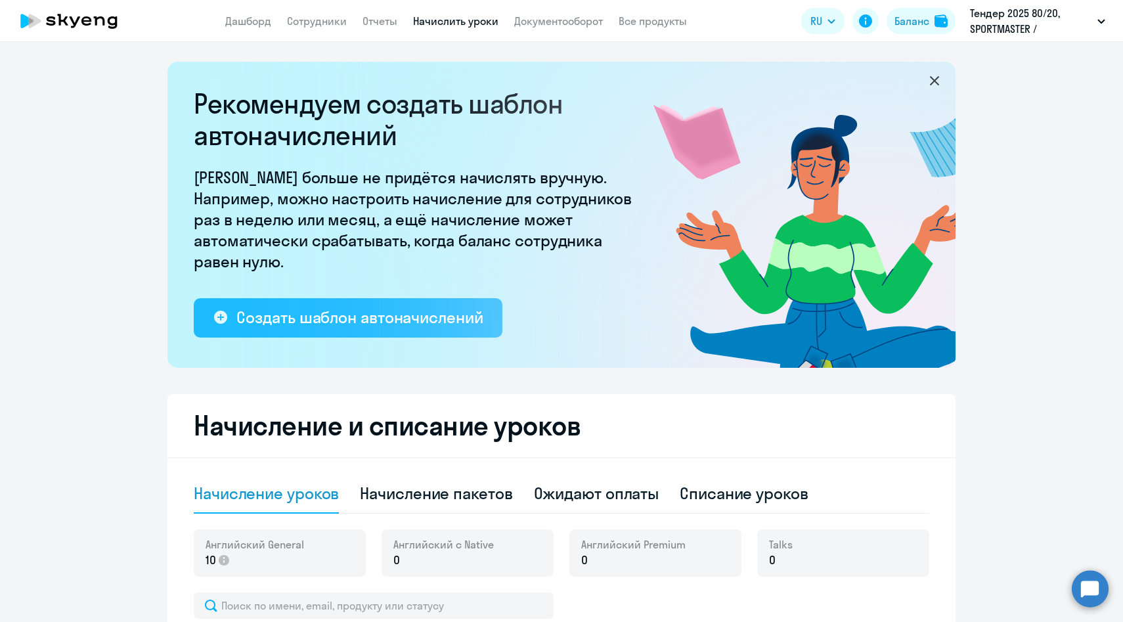
scroll to position [262, 0]
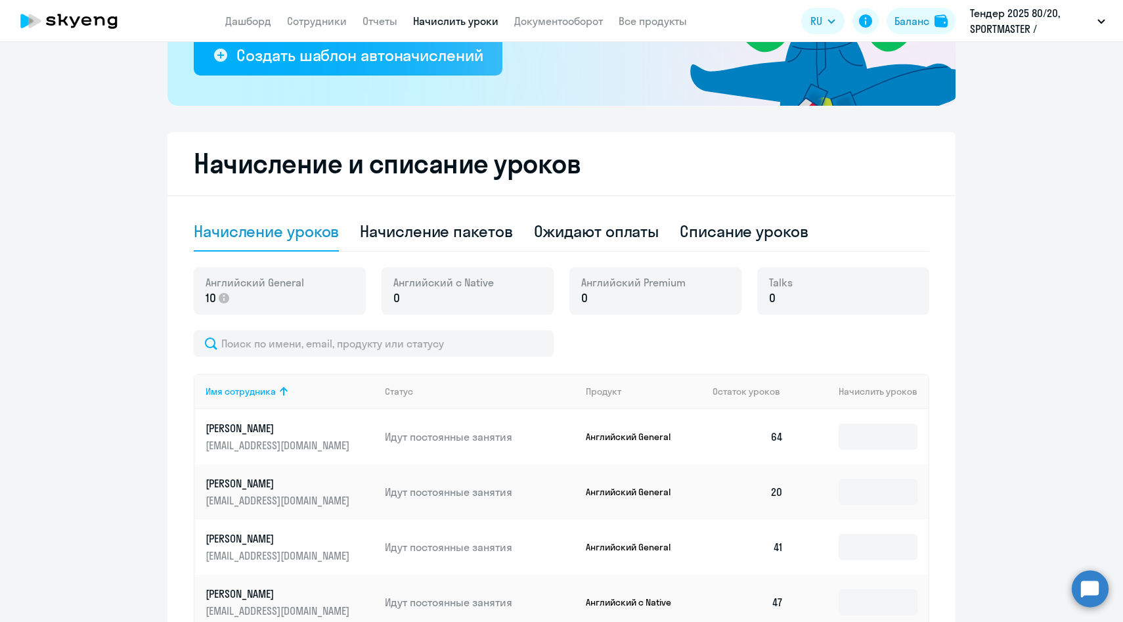
drag, startPoint x: 250, startPoint y: 295, endPoint x: 213, endPoint y: 278, distance: 39.7
click at [213, 278] on div "Английский General 10" at bounding box center [255, 291] width 98 height 32
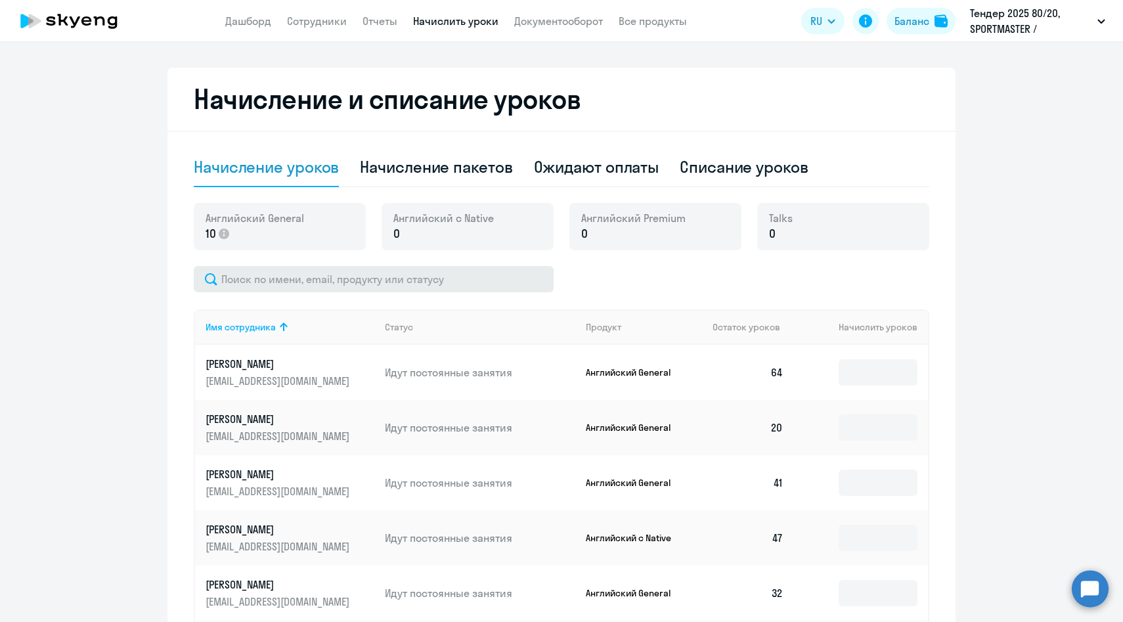
scroll to position [327, 0]
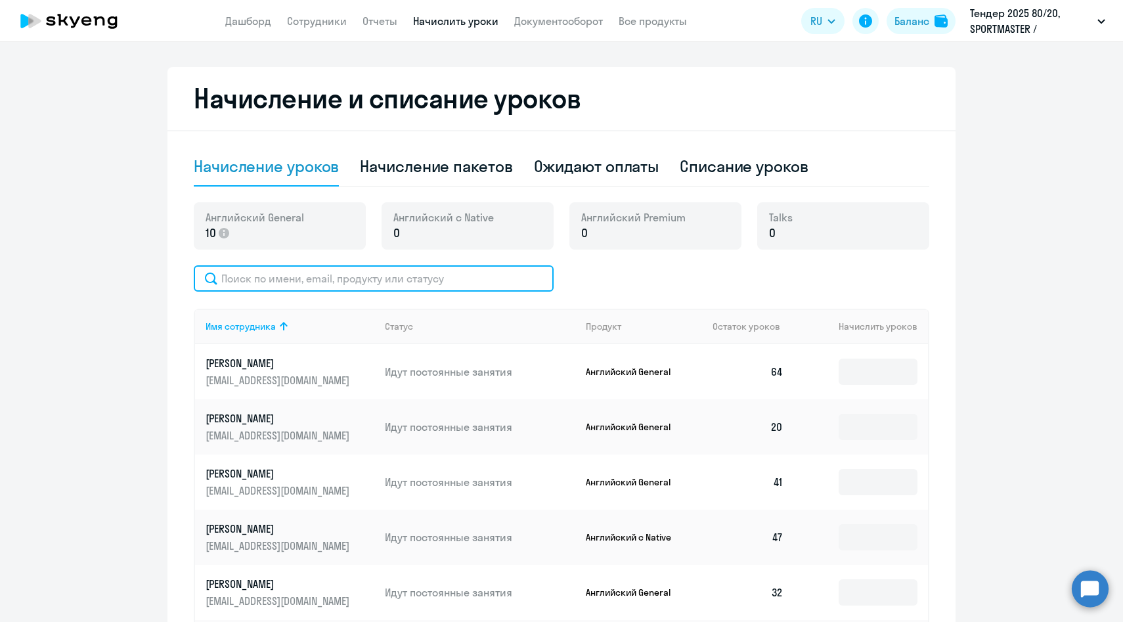
click at [443, 274] on input "text" at bounding box center [374, 278] width 360 height 26
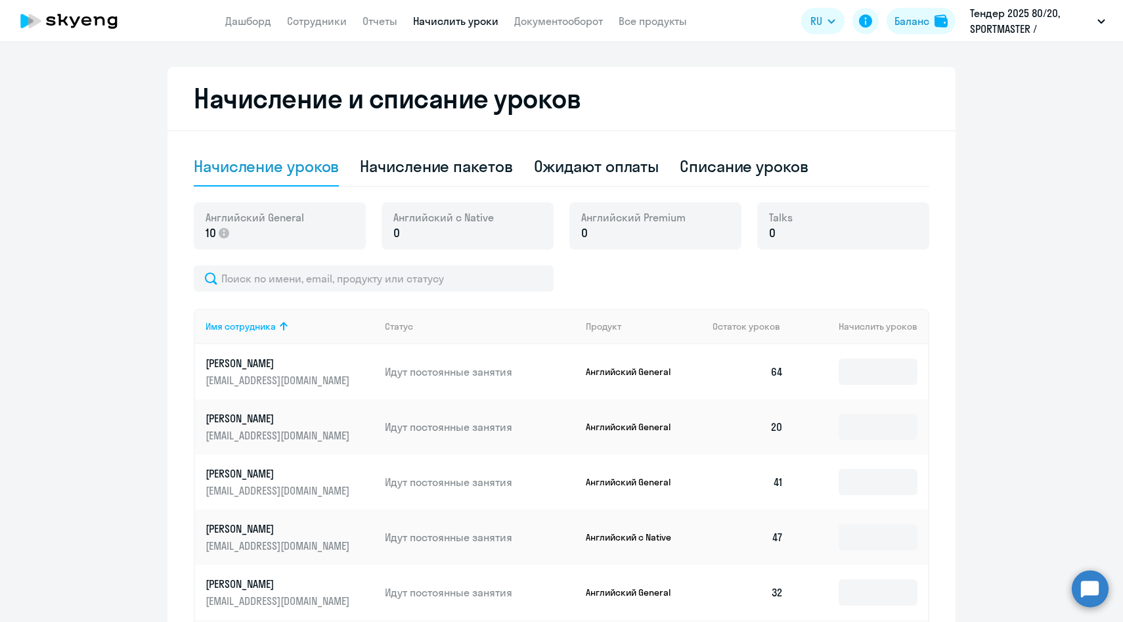
click at [283, 383] on p "[EMAIL_ADDRESS][DOMAIN_NAME]" at bounding box center [279, 380] width 147 height 14
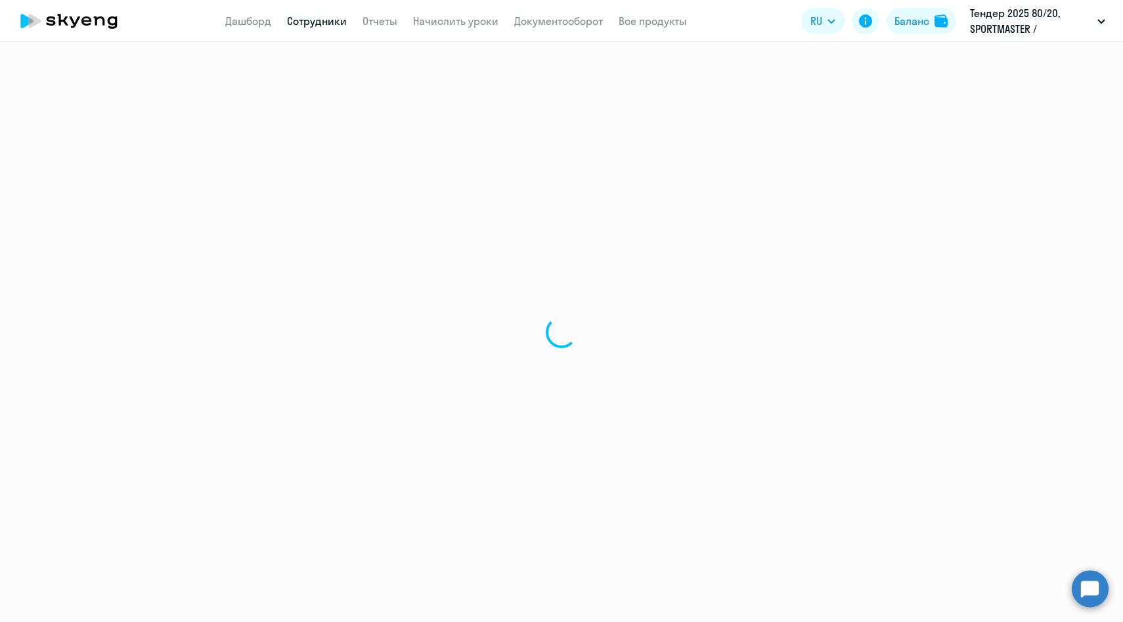
select select "english"
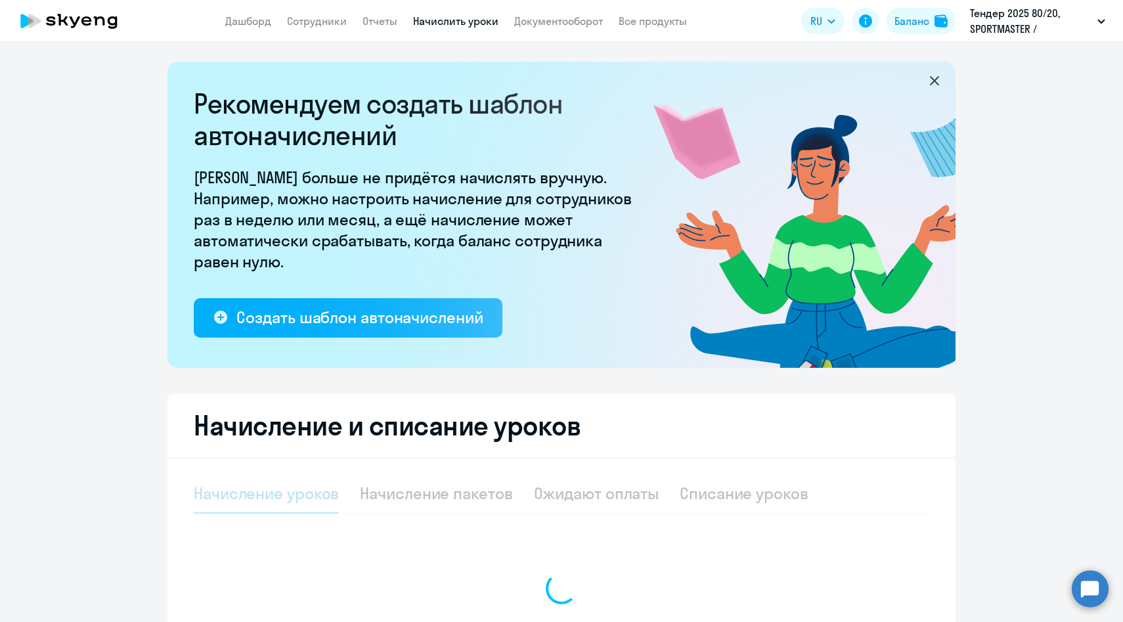
select select "10"
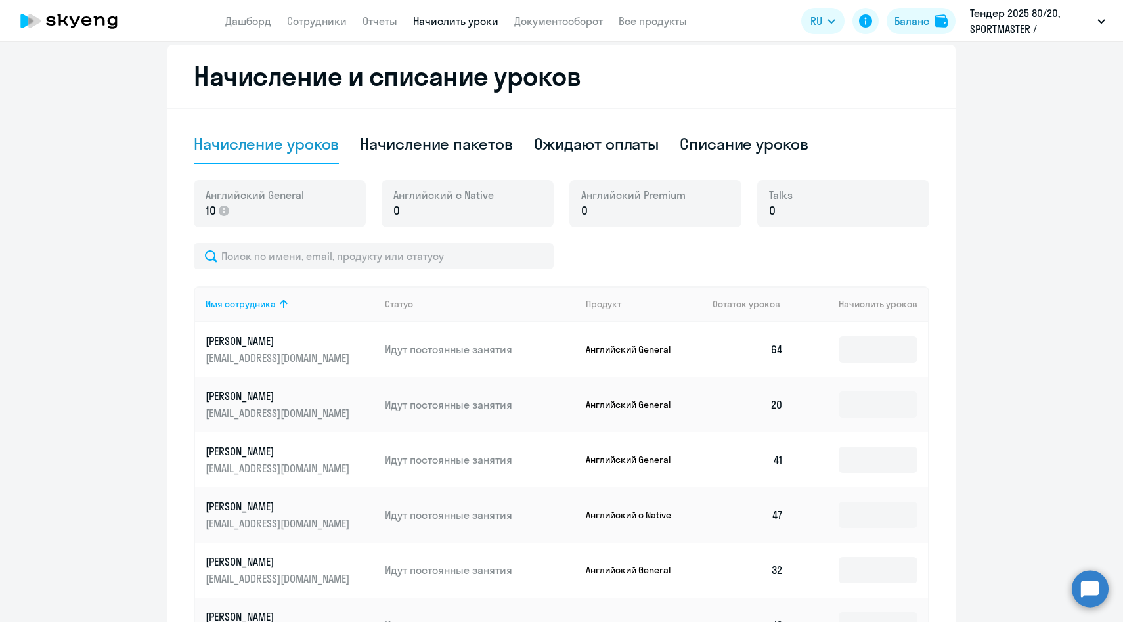
scroll to position [363, 0]
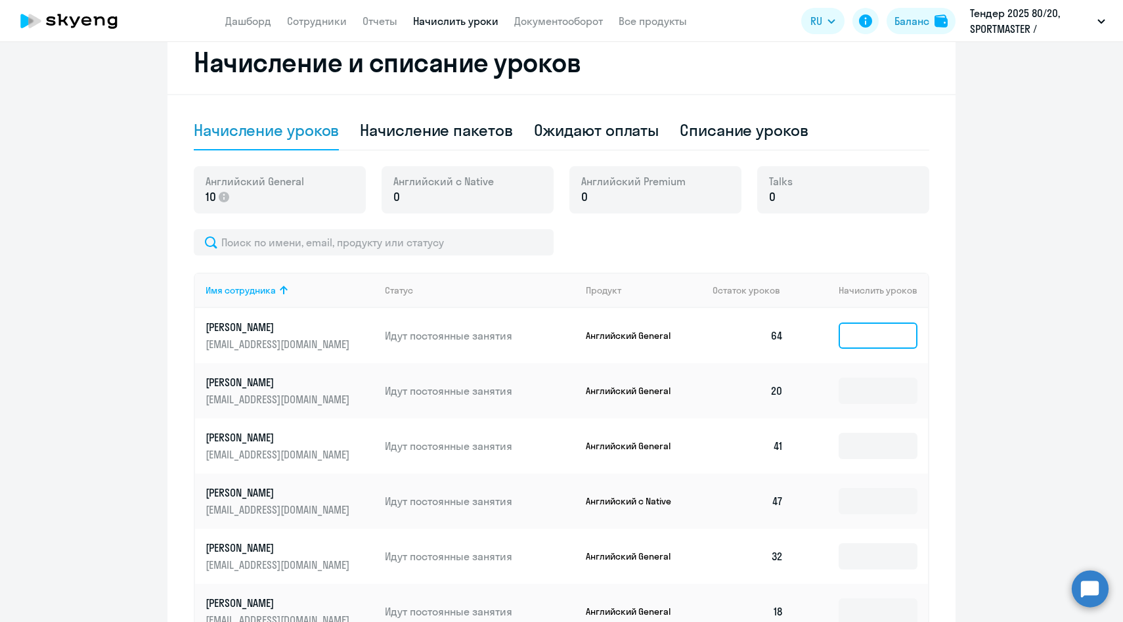
click at [856, 342] on input at bounding box center [878, 335] width 79 height 26
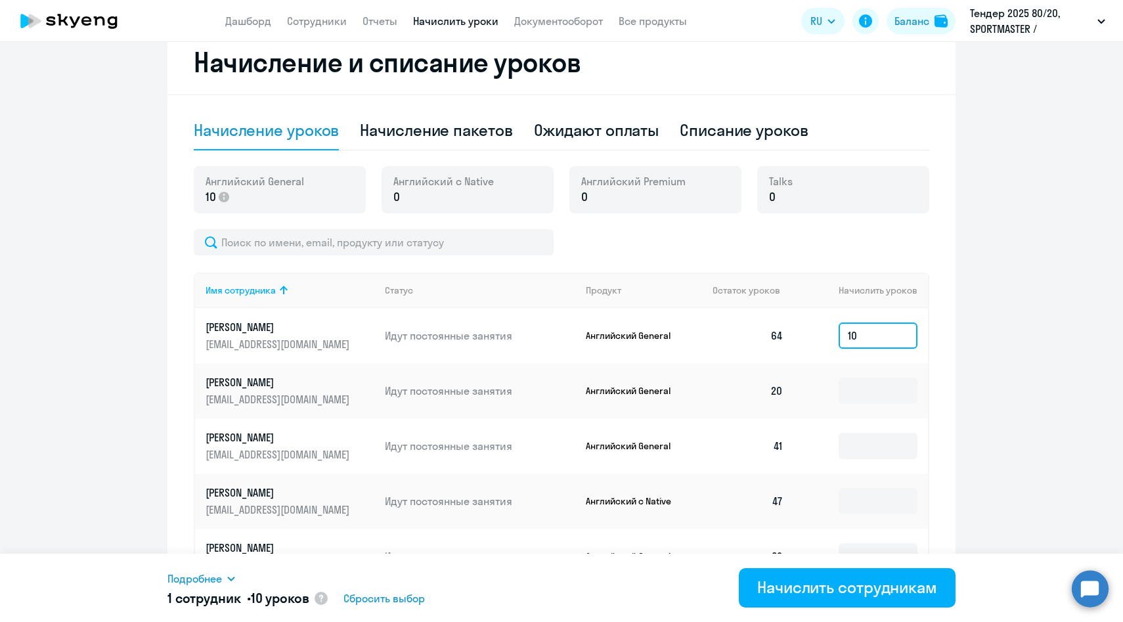
type input "1"
type input "5"
drag, startPoint x: 238, startPoint y: 202, endPoint x: 197, endPoint y: 186, distance: 44.0
click at [197, 186] on div "Английский General 10" at bounding box center [280, 189] width 172 height 47
click at [241, 192] on p "10" at bounding box center [255, 196] width 98 height 17
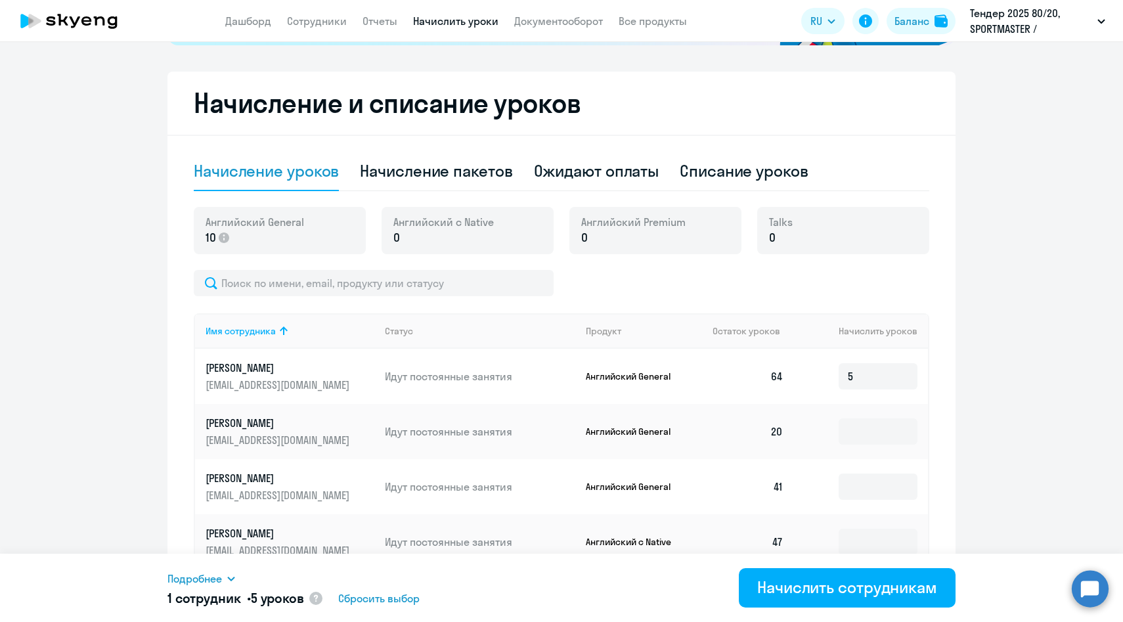
scroll to position [322, 0]
click at [718, 173] on div "Списание уроков" at bounding box center [744, 171] width 129 height 21
select select "10"
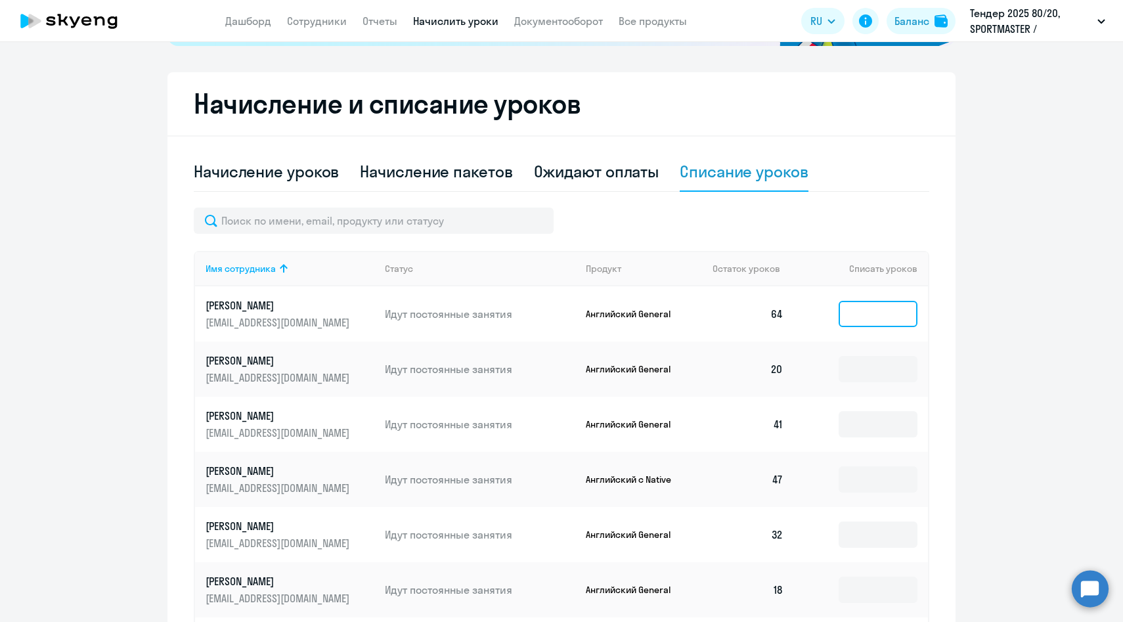
click at [853, 318] on input at bounding box center [878, 314] width 79 height 26
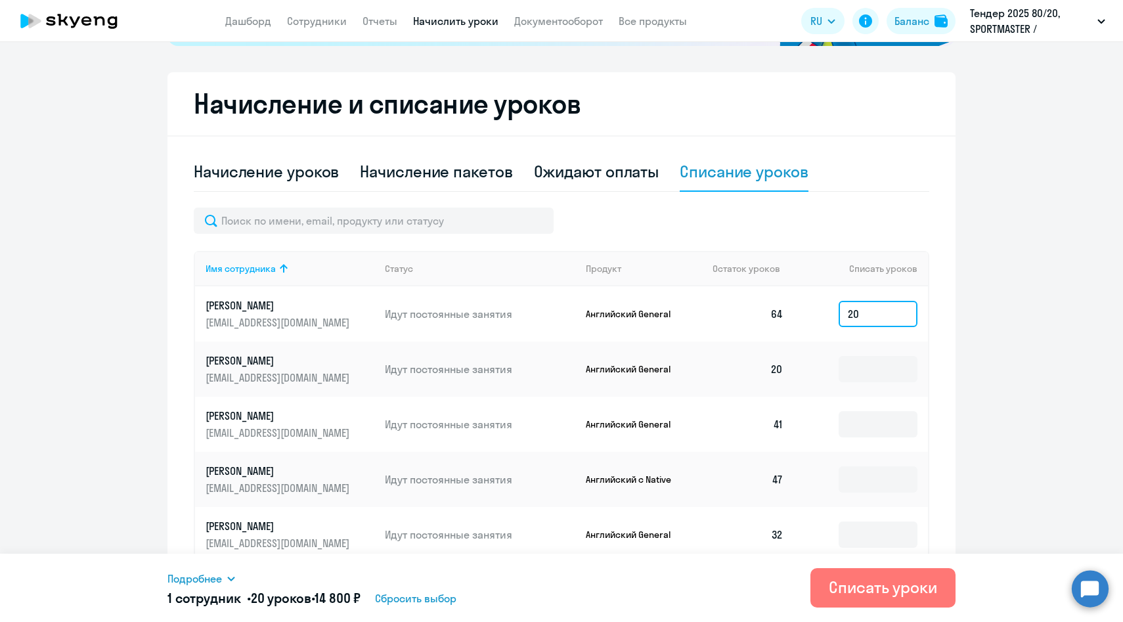
type input "2"
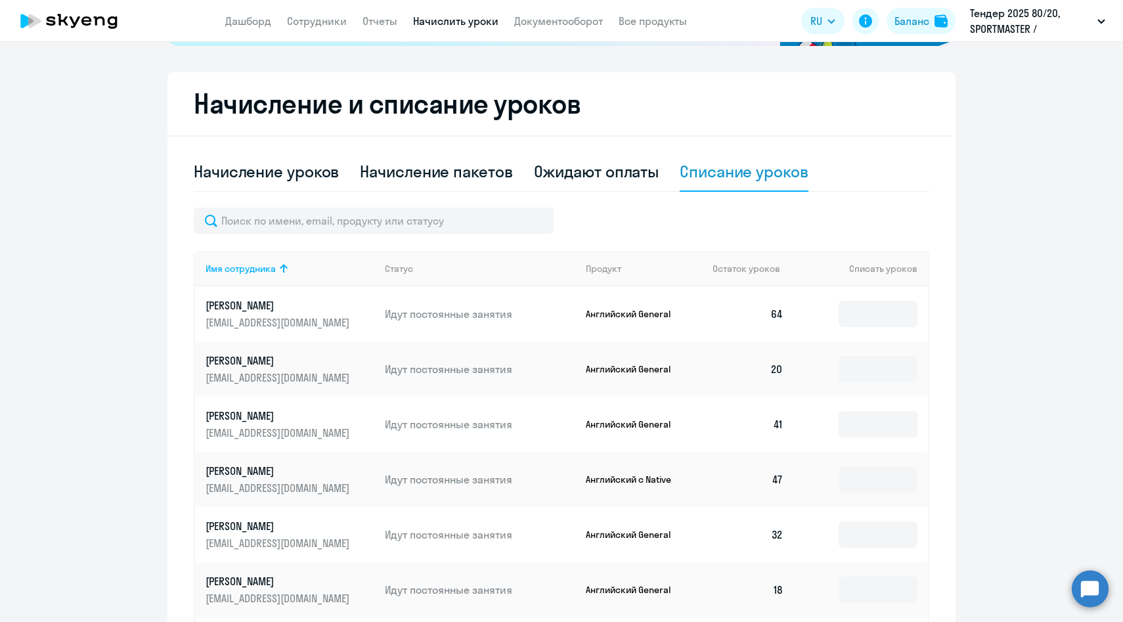
click at [720, 174] on div "Списание уроков" at bounding box center [744, 171] width 129 height 21
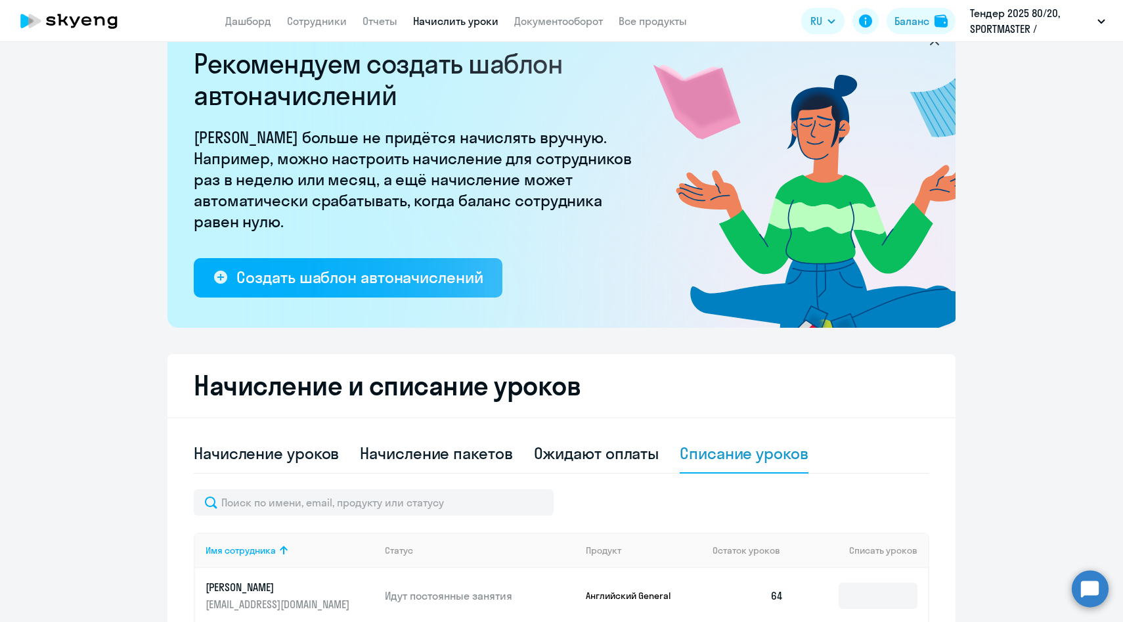
scroll to position [0, 0]
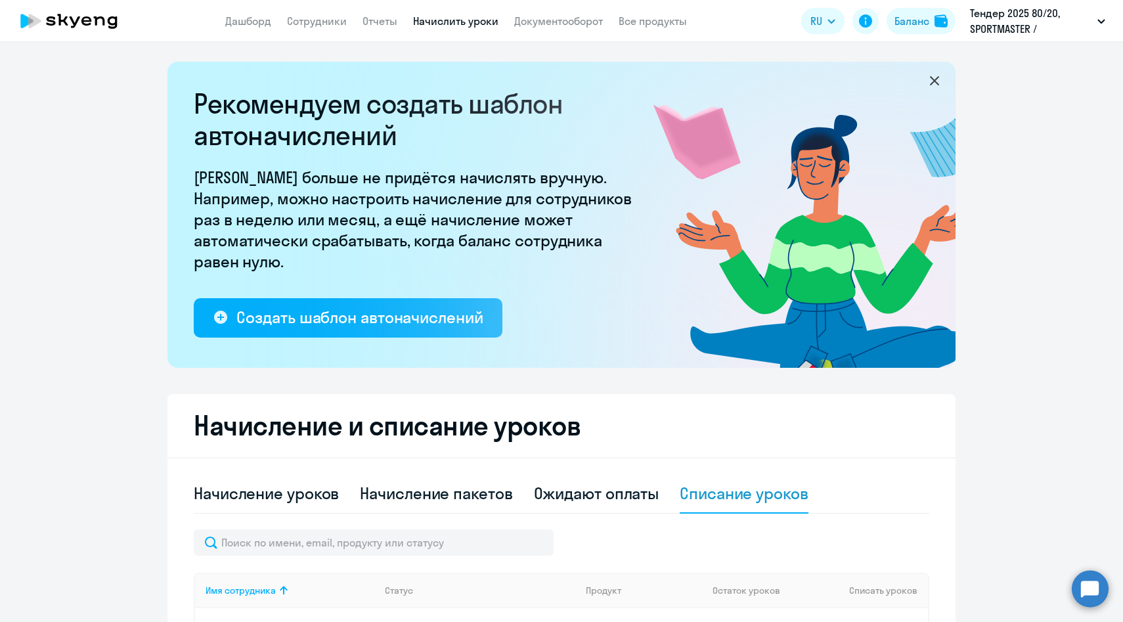
click at [329, 28] on app-menu-item-link "Сотрудники" at bounding box center [317, 21] width 60 height 16
click at [328, 20] on link "Сотрудники" at bounding box center [317, 20] width 60 height 13
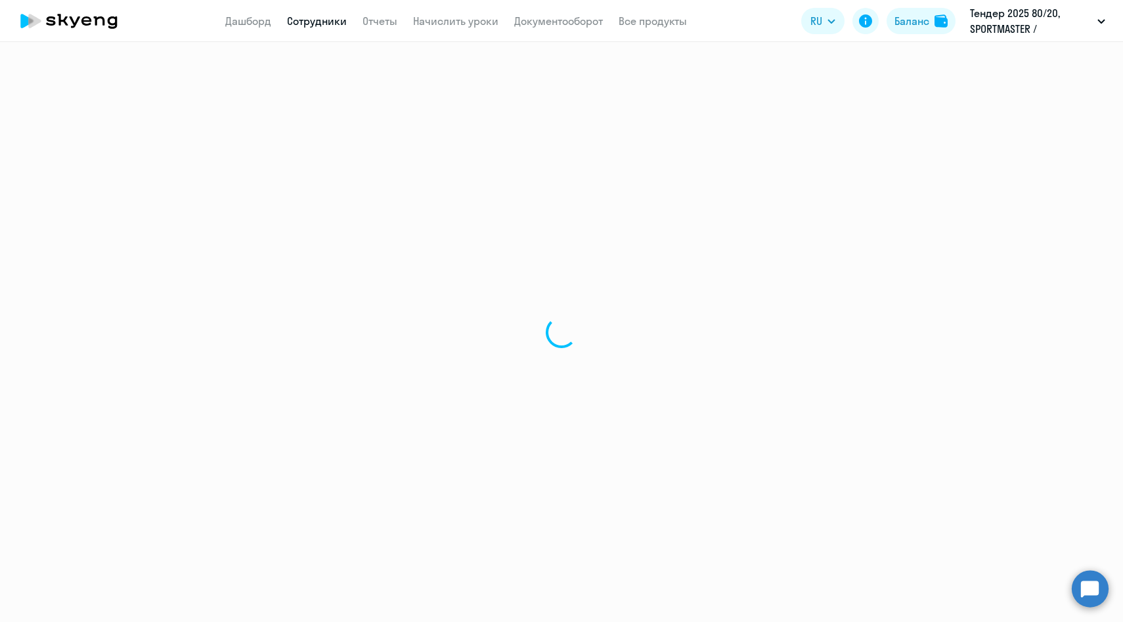
select select "30"
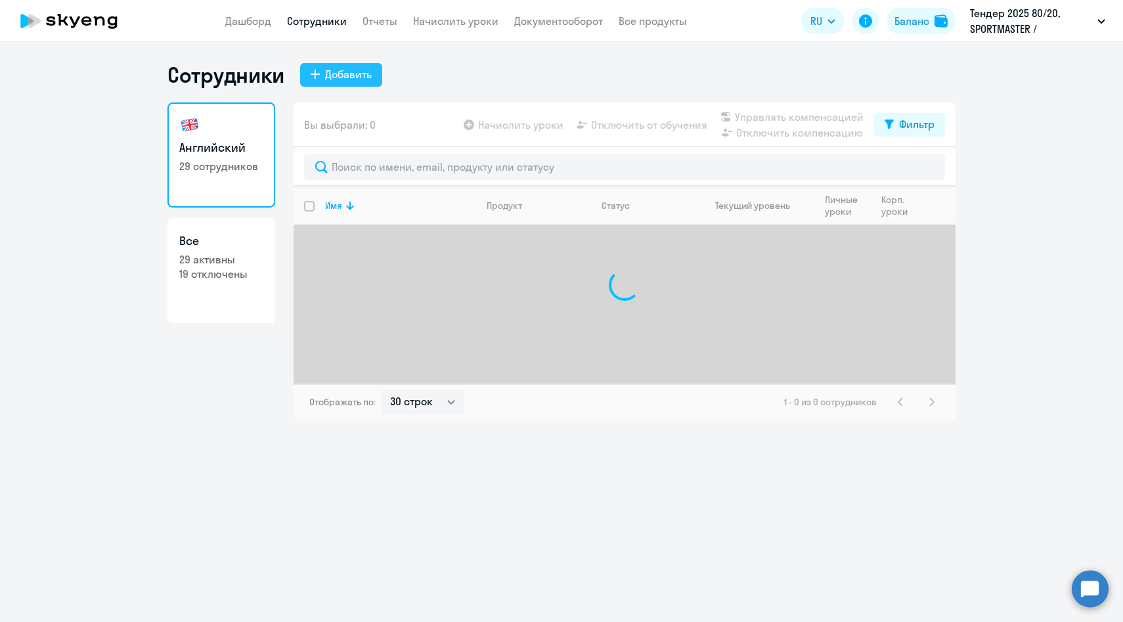
click at [342, 79] on div "Добавить" at bounding box center [348, 74] width 47 height 16
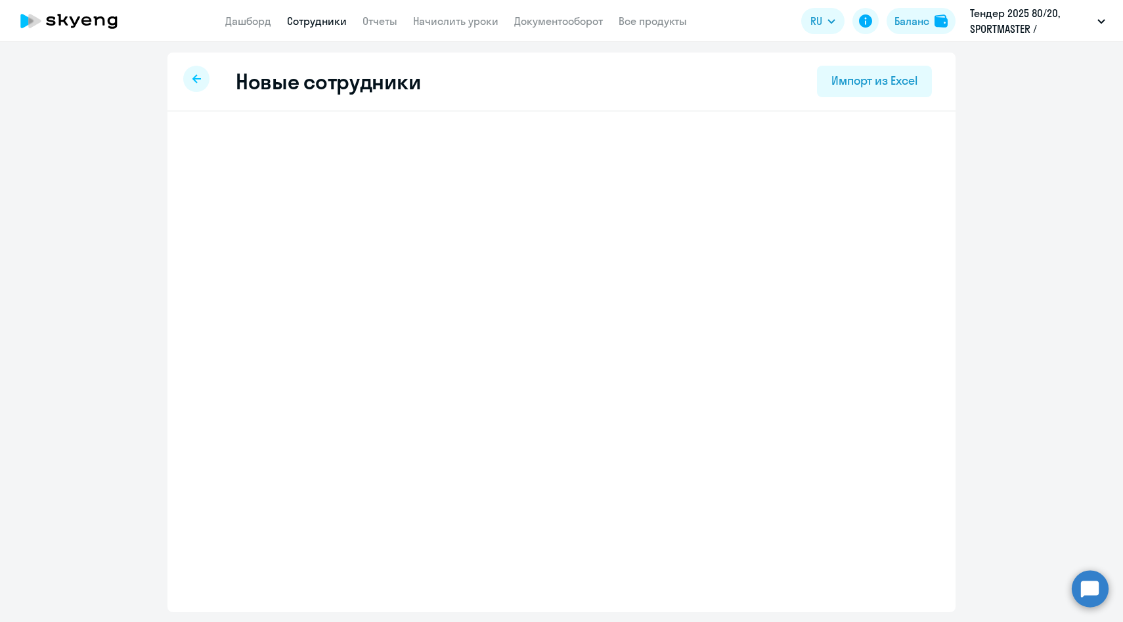
select select "english_adult_not_native_speaker"
select select "3"
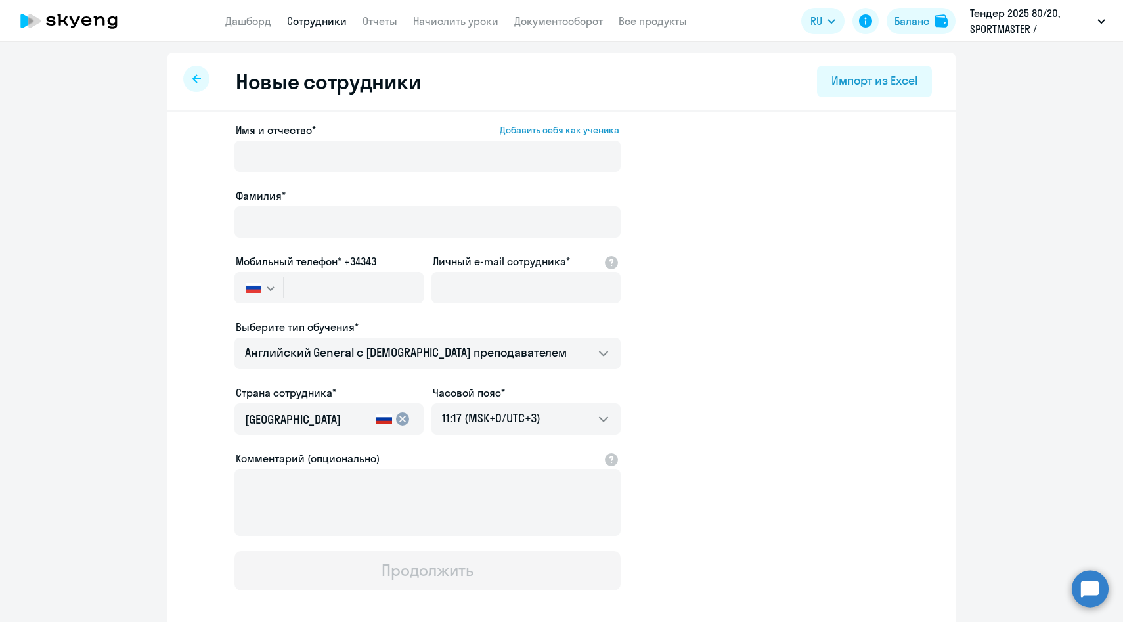
click at [191, 80] on div at bounding box center [196, 79] width 26 height 26
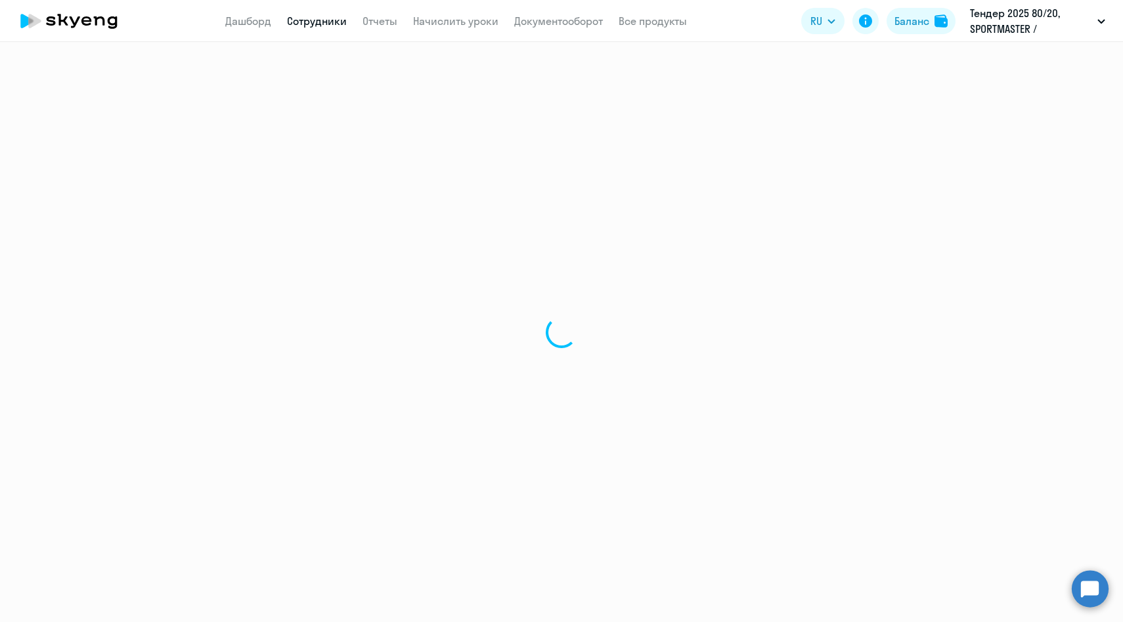
select select "30"
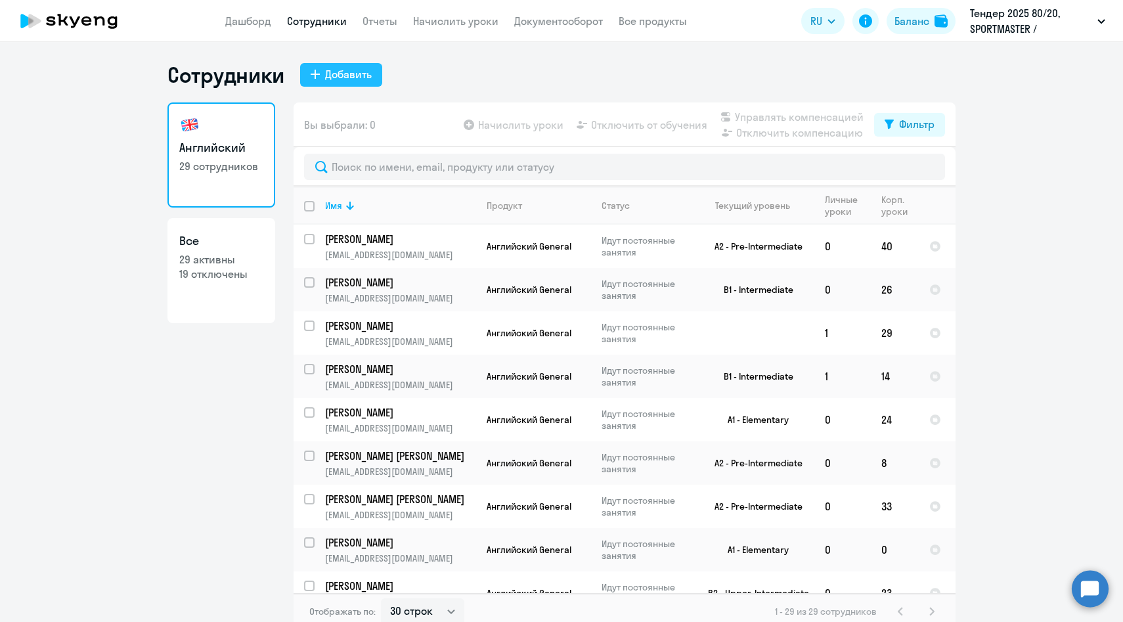
click at [341, 82] on button "Добавить" at bounding box center [341, 75] width 82 height 24
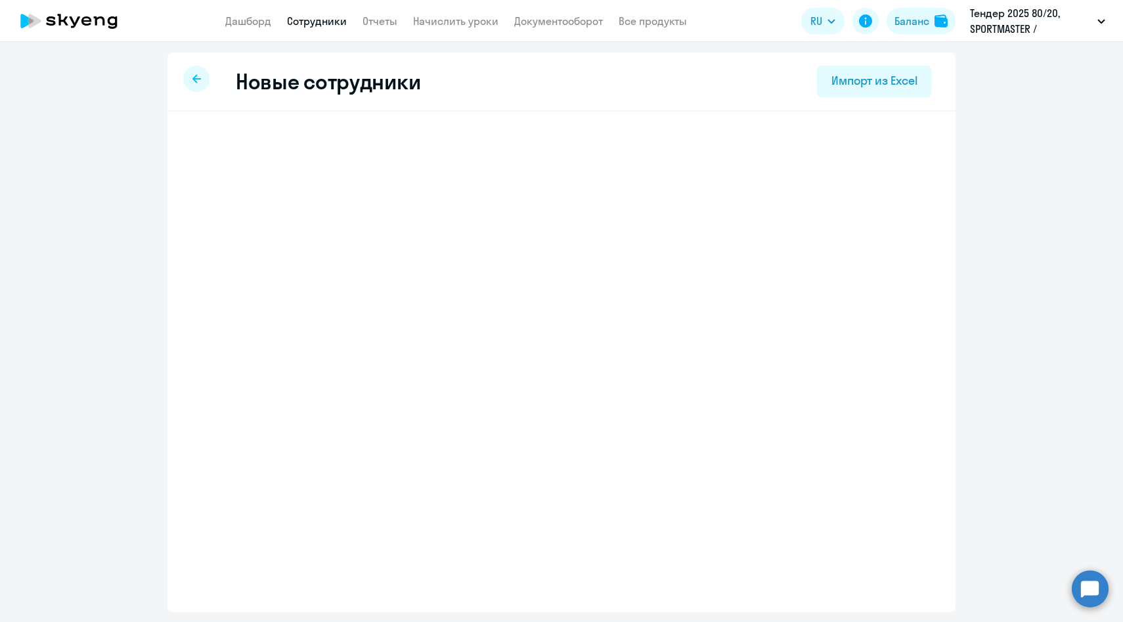
select select "english_adult_not_native_speaker"
select select "3"
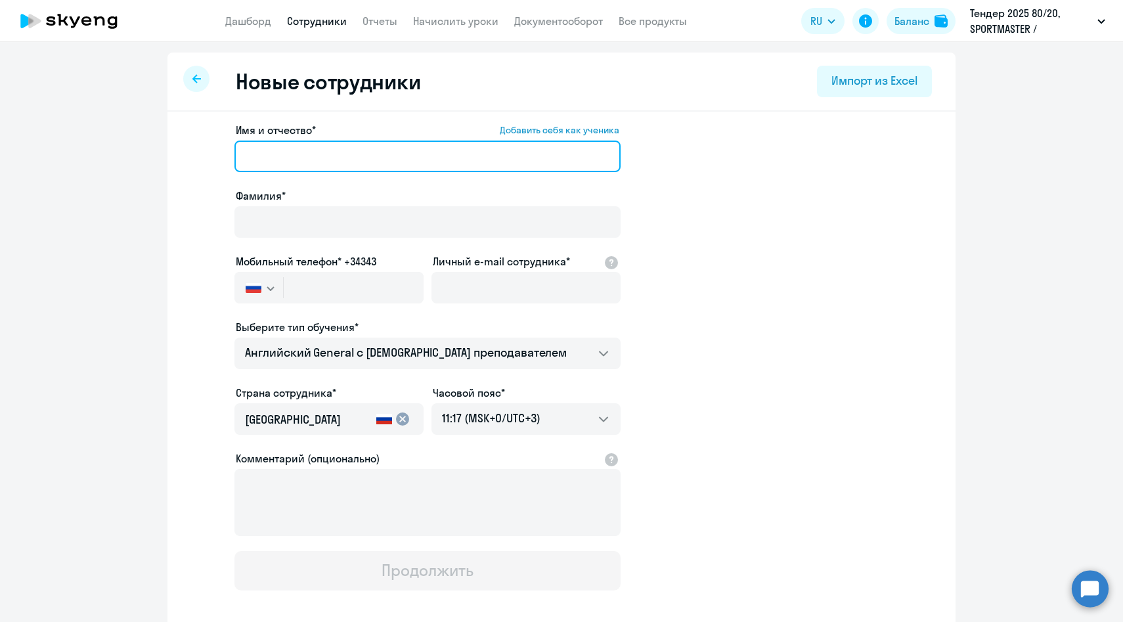
click at [347, 162] on input "Имя и отчество* Добавить себя как ученика" at bounding box center [427, 157] width 386 height 32
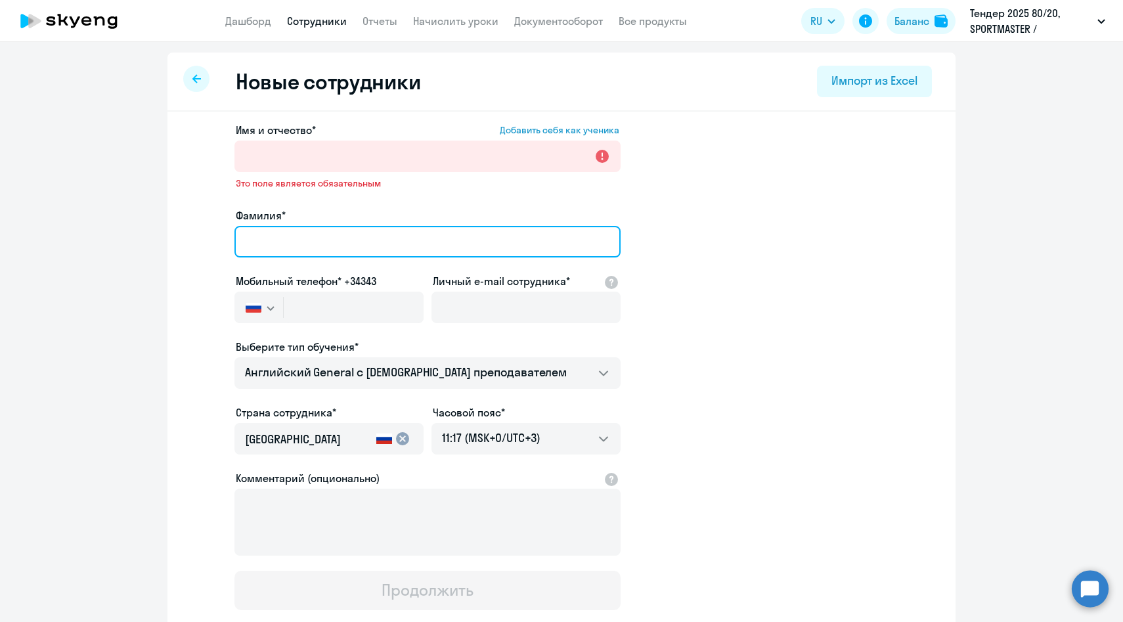
click at [273, 218] on div "Фамилия*" at bounding box center [427, 235] width 386 height 55
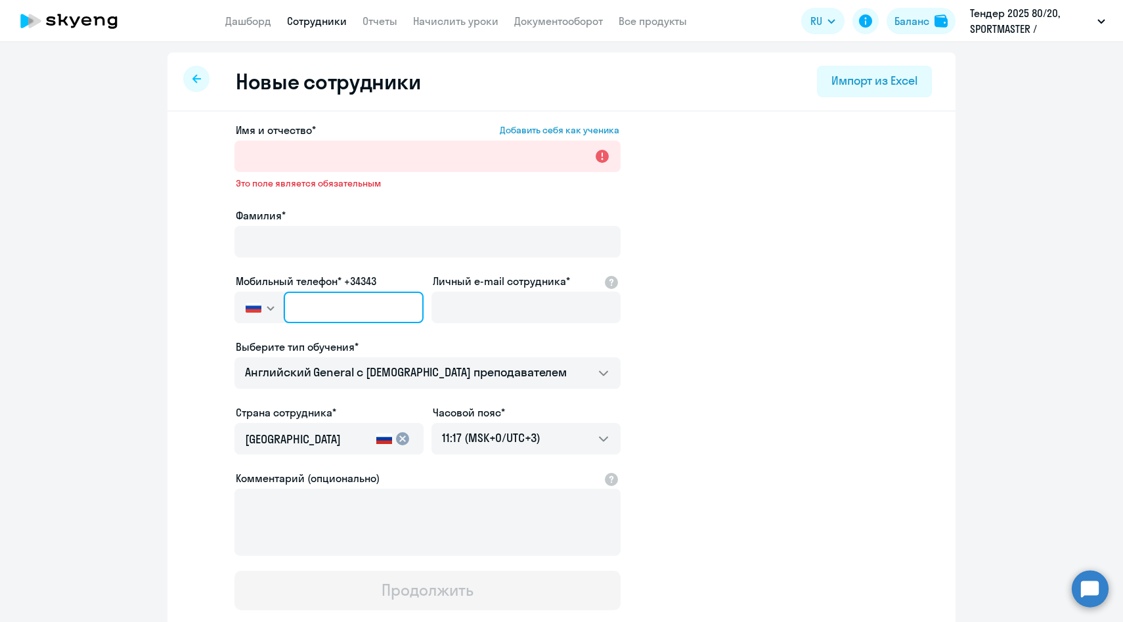
click at [290, 312] on input "text" at bounding box center [354, 308] width 140 height 32
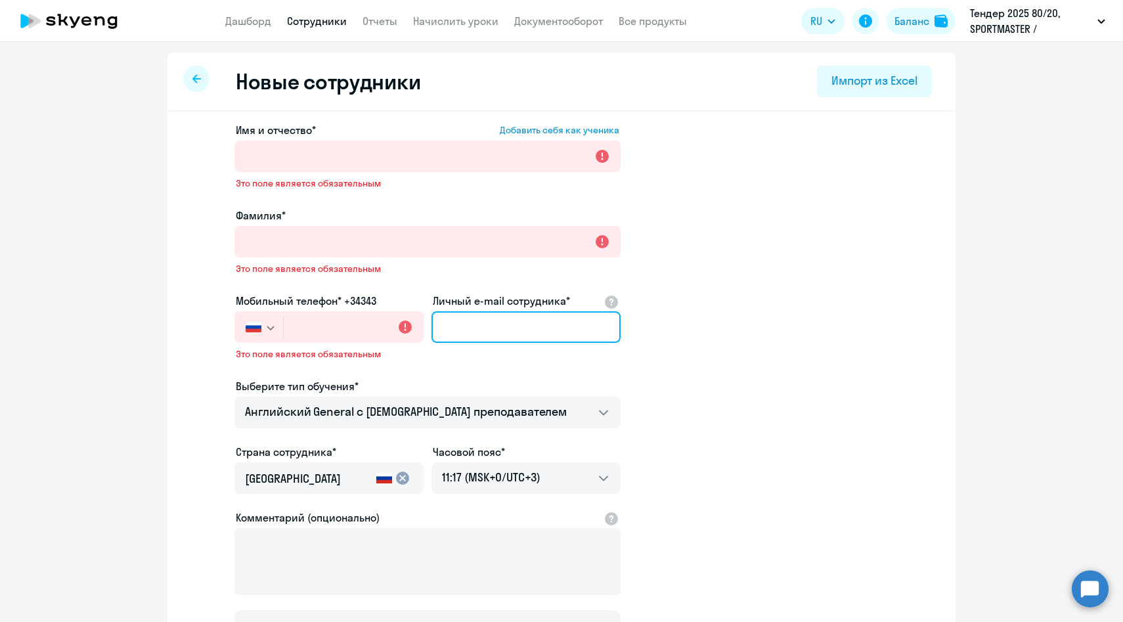
click at [473, 332] on input "Личный e-mail сотрудника*" at bounding box center [525, 327] width 189 height 32
click at [201, 74] on div at bounding box center [196, 79] width 26 height 26
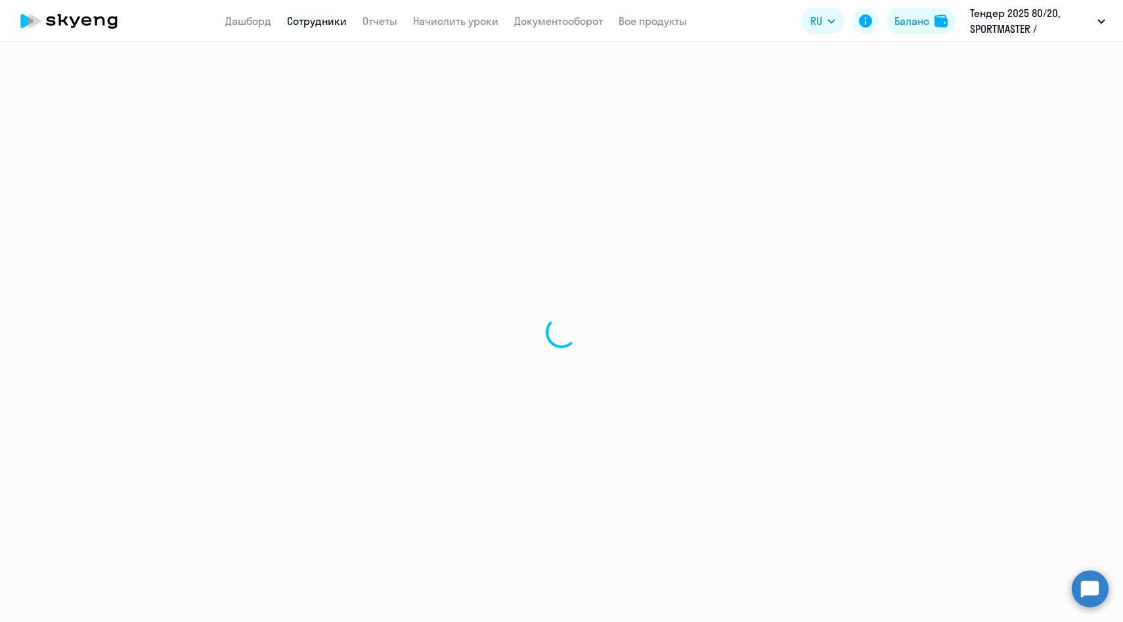
select select "30"
